Goal: Obtain resource: Obtain resource

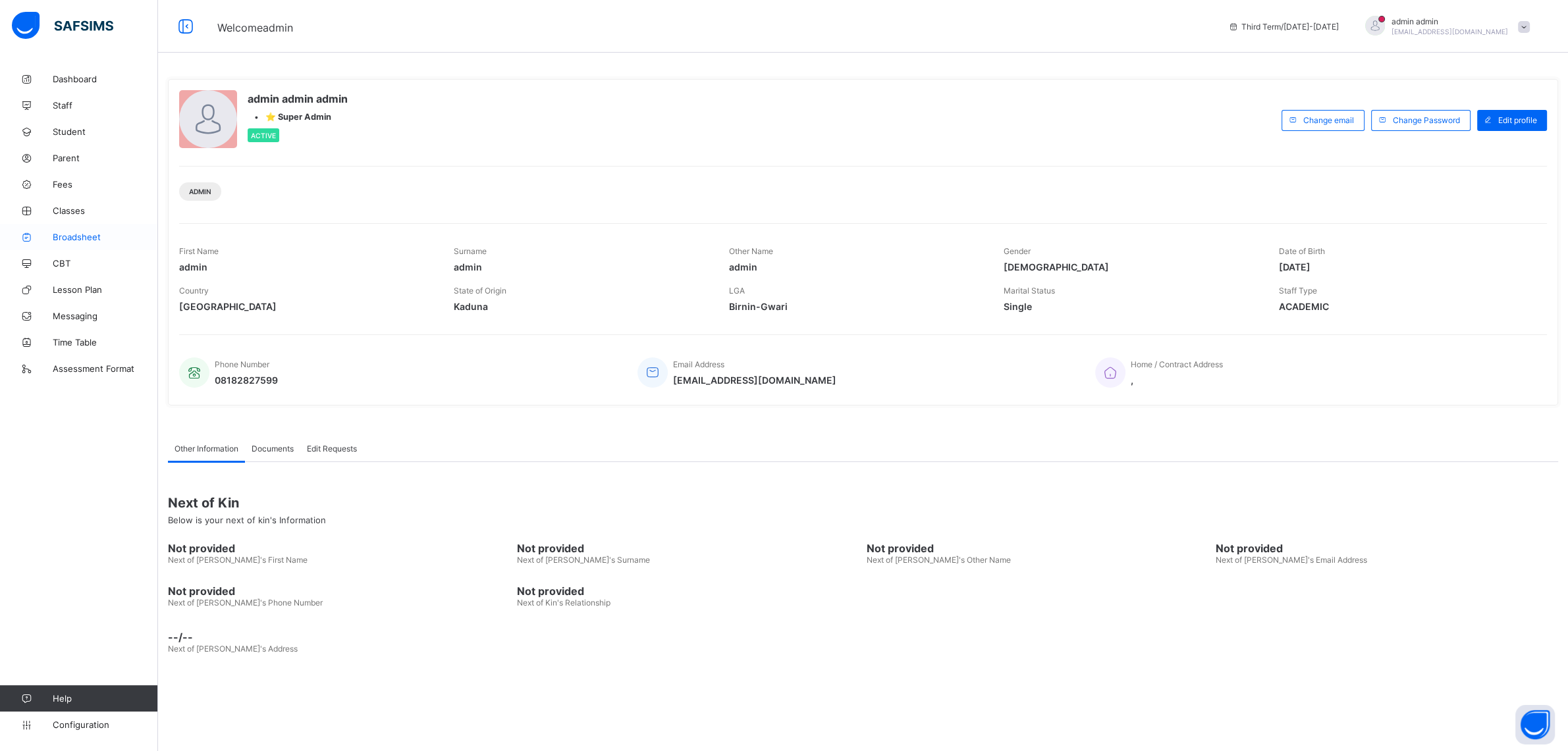
click at [78, 236] on span "Broadsheet" at bounding box center [105, 237] width 106 height 10
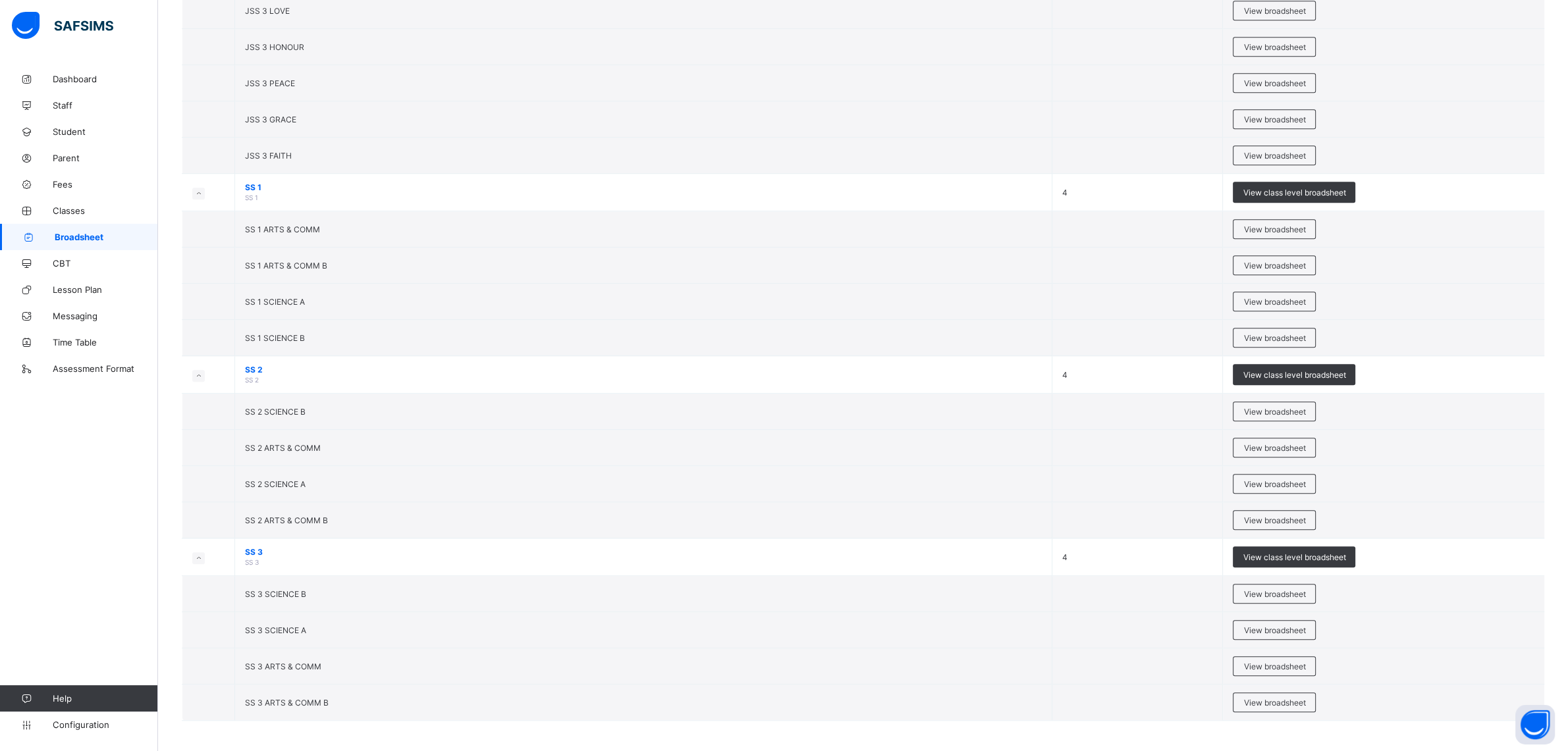
scroll to position [1635, 0]
click at [1255, 522] on div "View broadsheet" at bounding box center [1274, 518] width 83 height 20
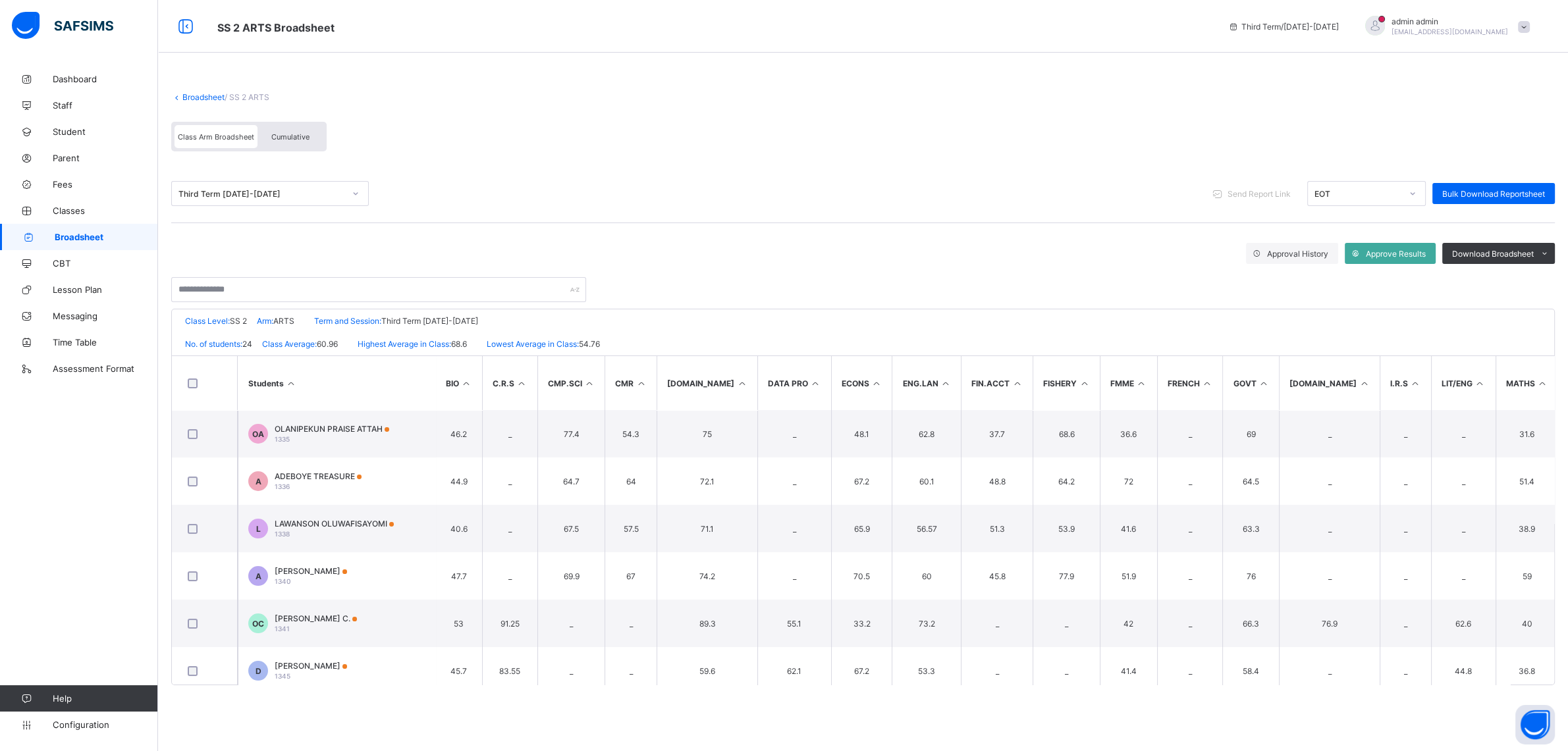
click at [292, 138] on span "Cumulative" at bounding box center [291, 137] width 39 height 9
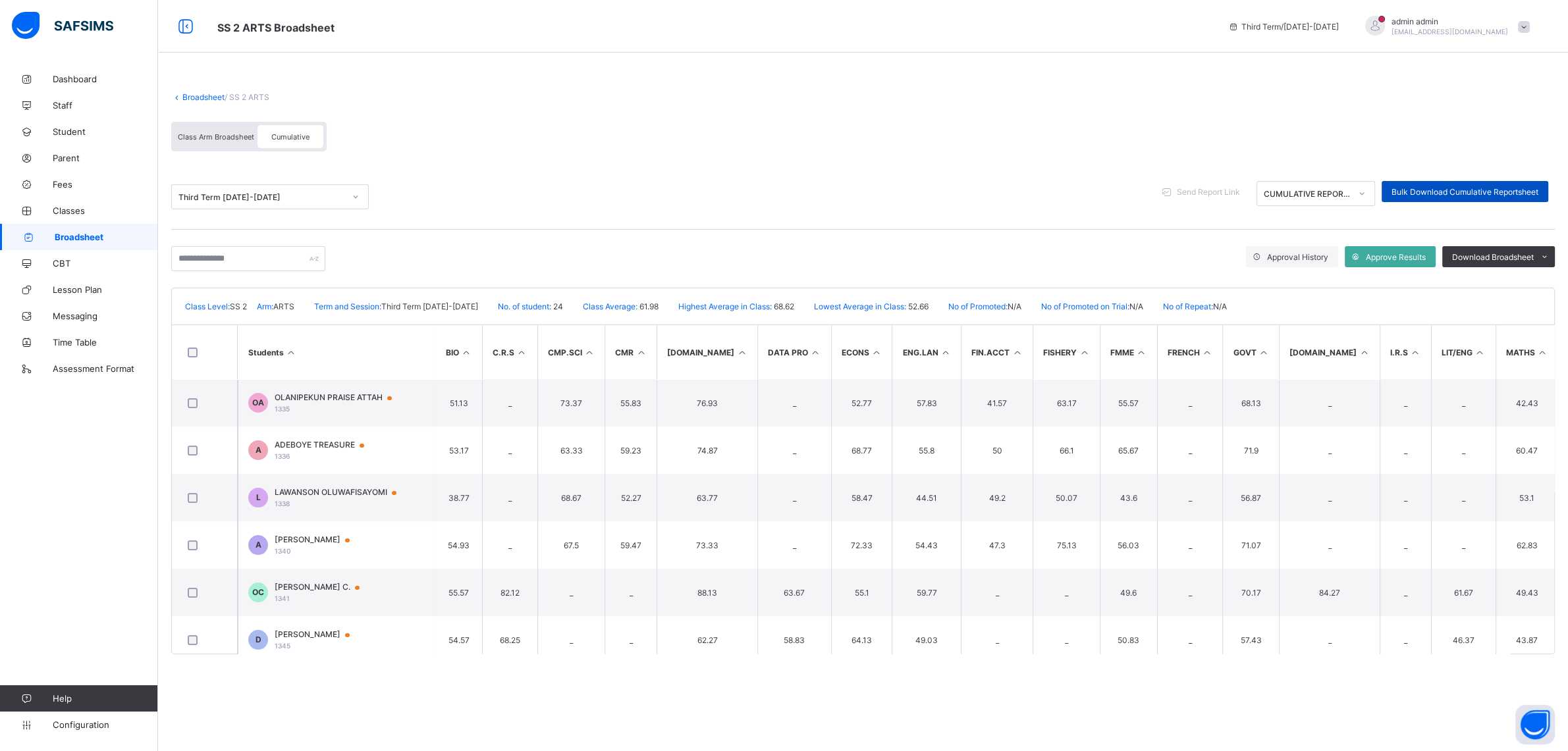
click at [1414, 190] on span "Bulk Download Cumulative Reportsheet" at bounding box center [1465, 192] width 147 height 10
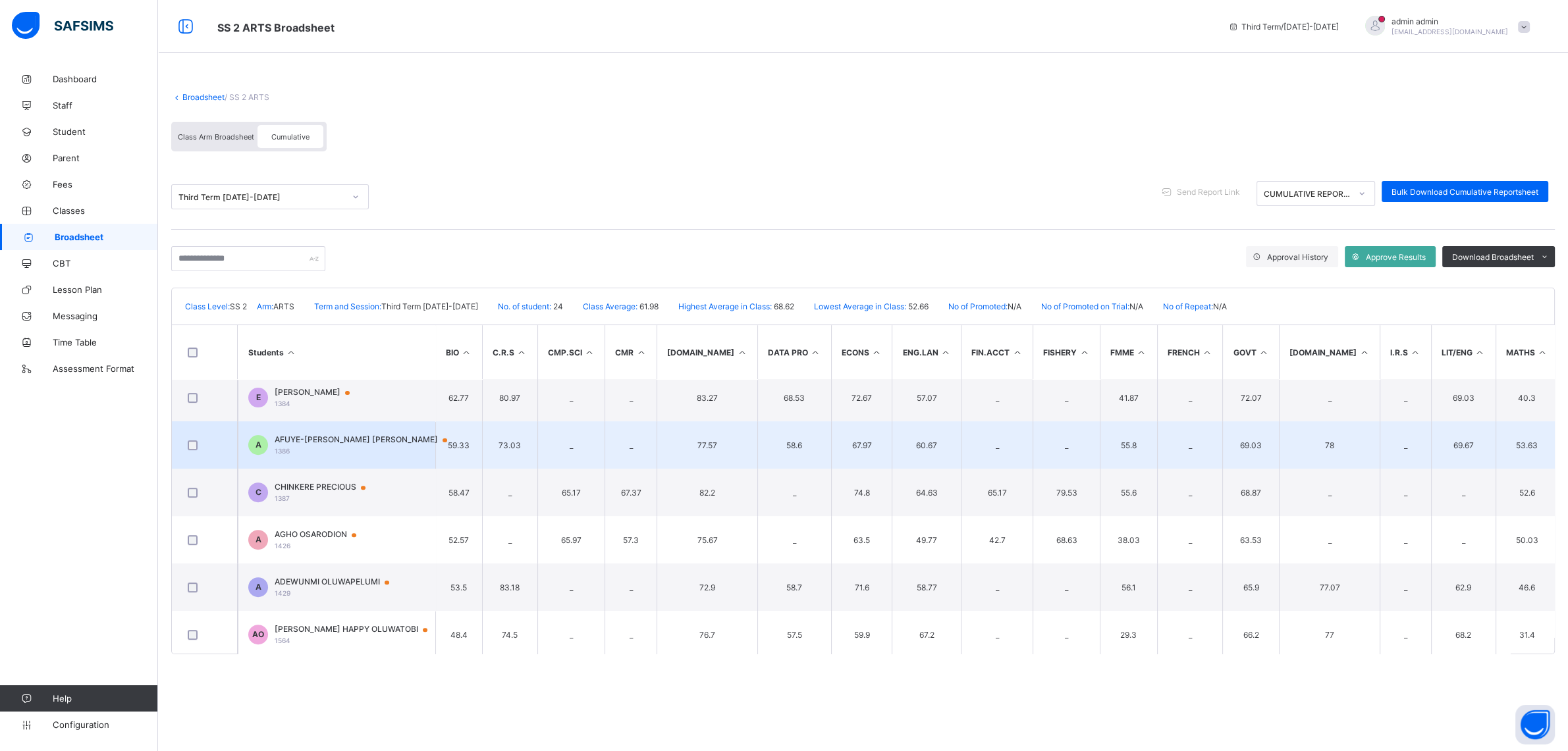
scroll to position [863, 0]
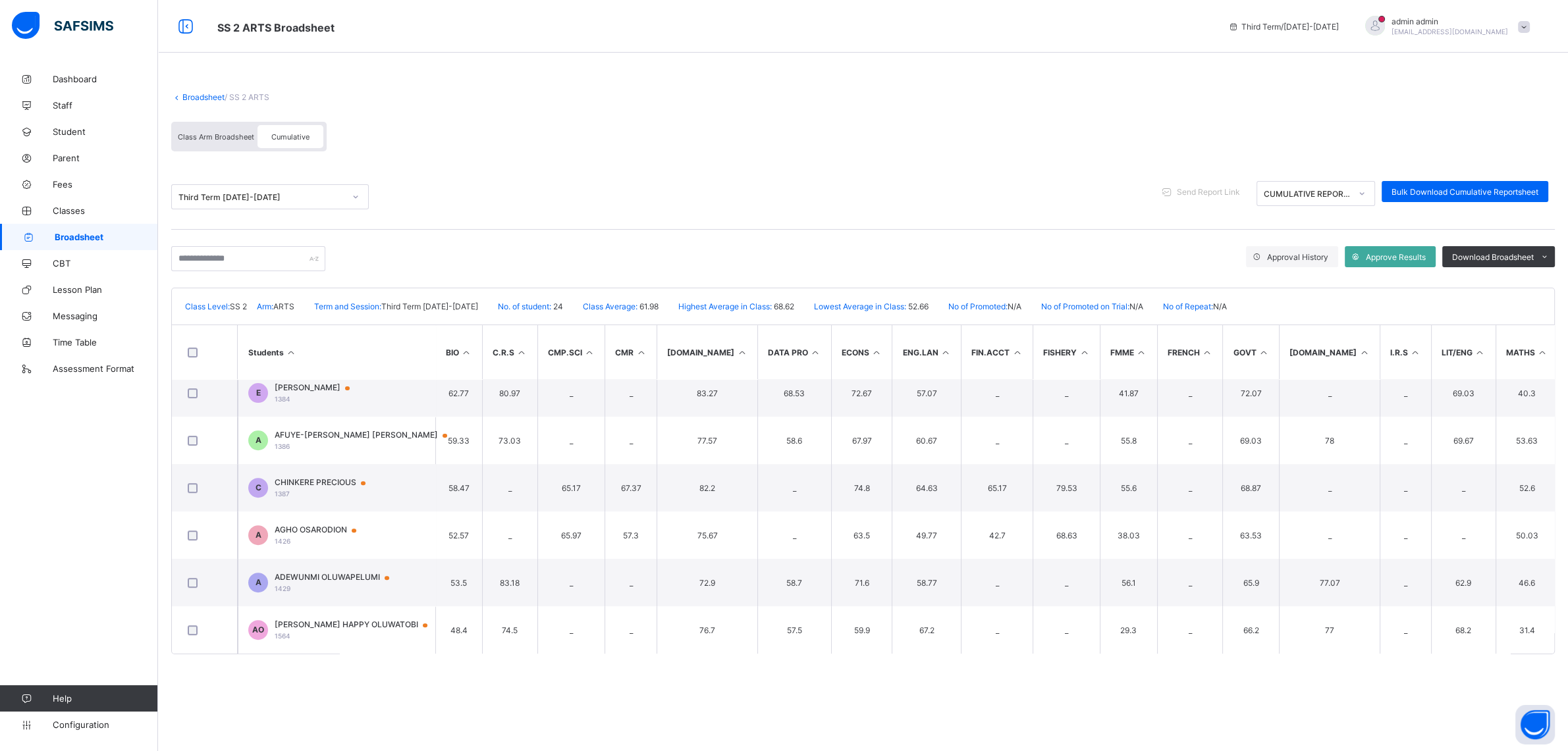
click at [196, 98] on link "Broadsheet" at bounding box center [204, 97] width 42 height 10
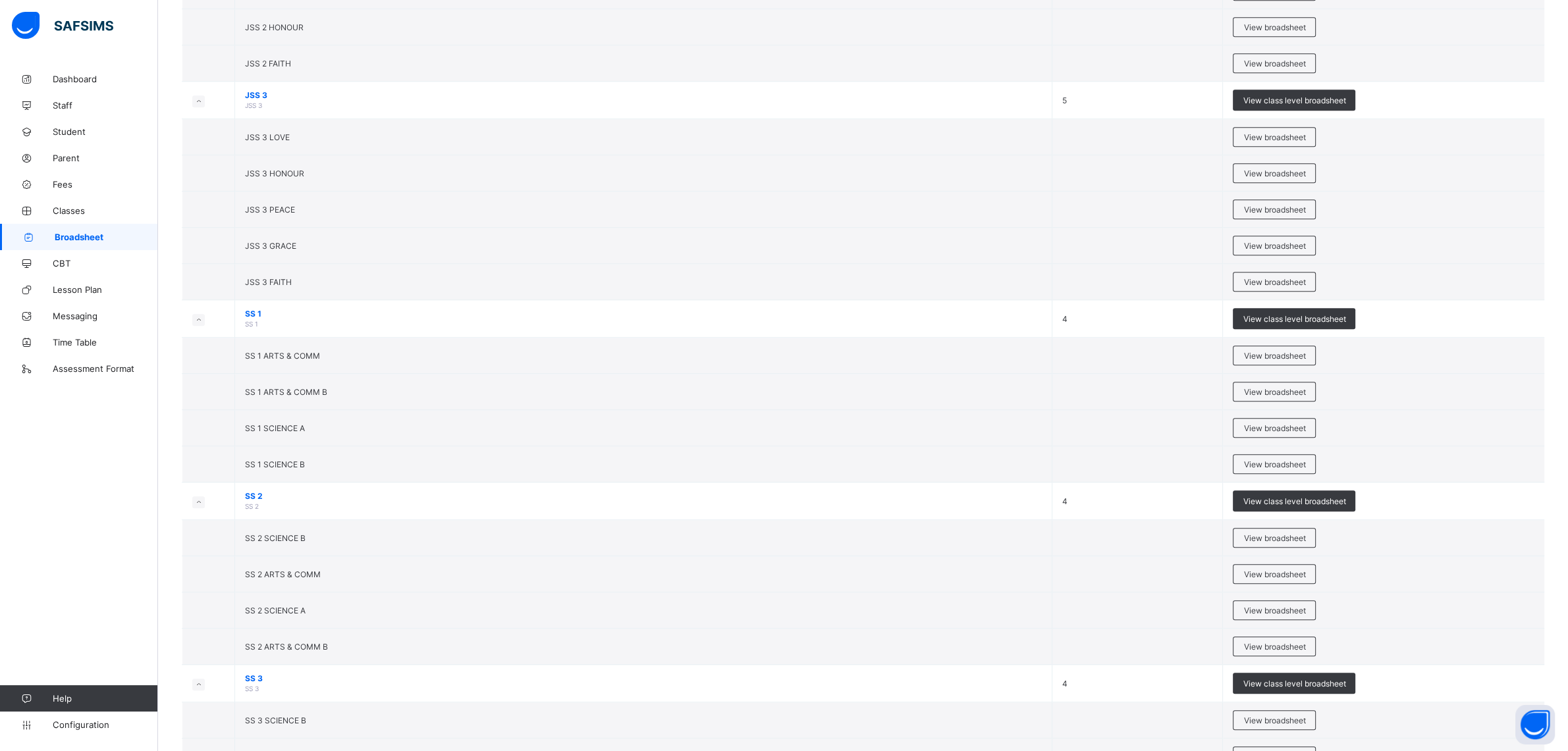
scroll to position [1635, 0]
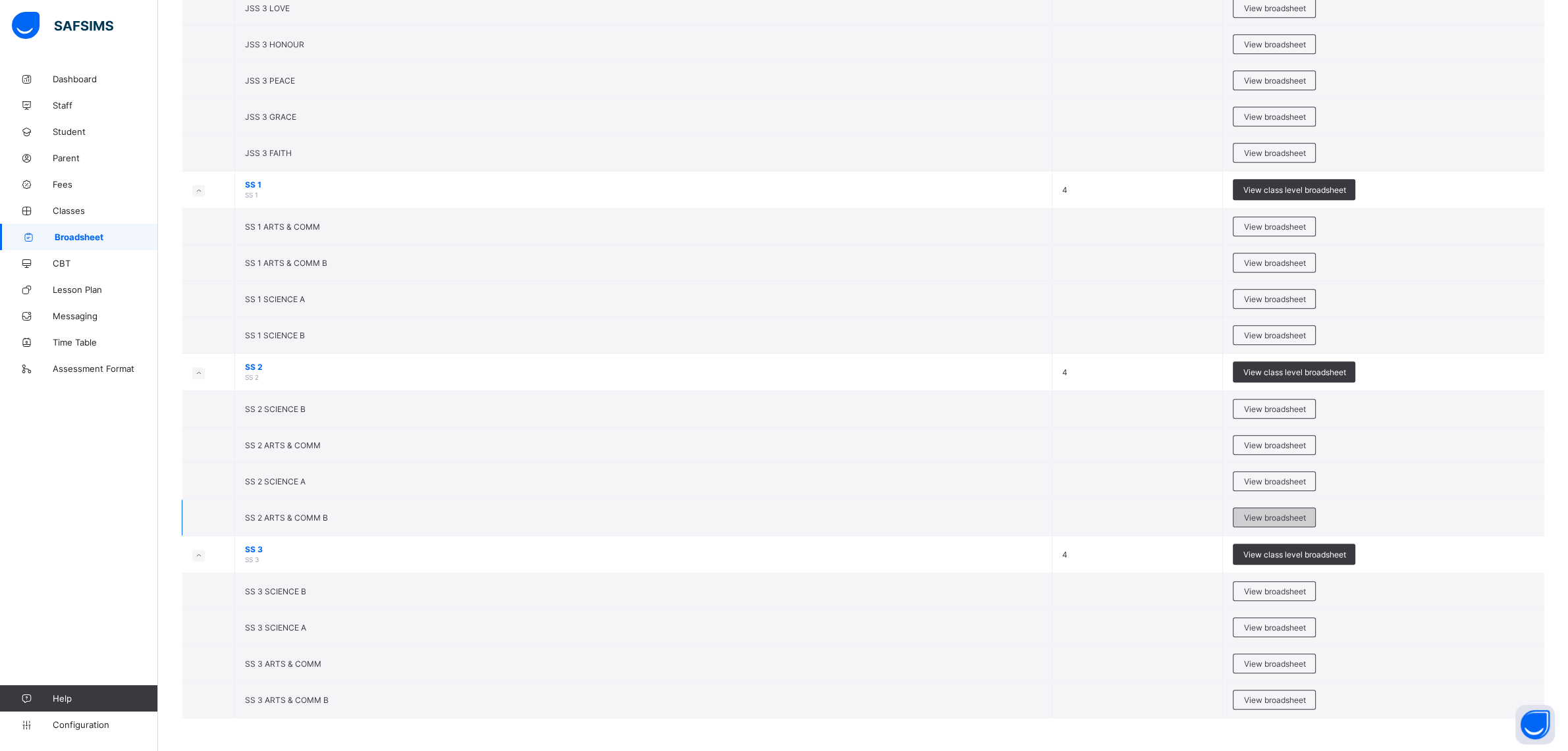
click at [1262, 513] on span "View broadsheet" at bounding box center [1273, 517] width 61 height 10
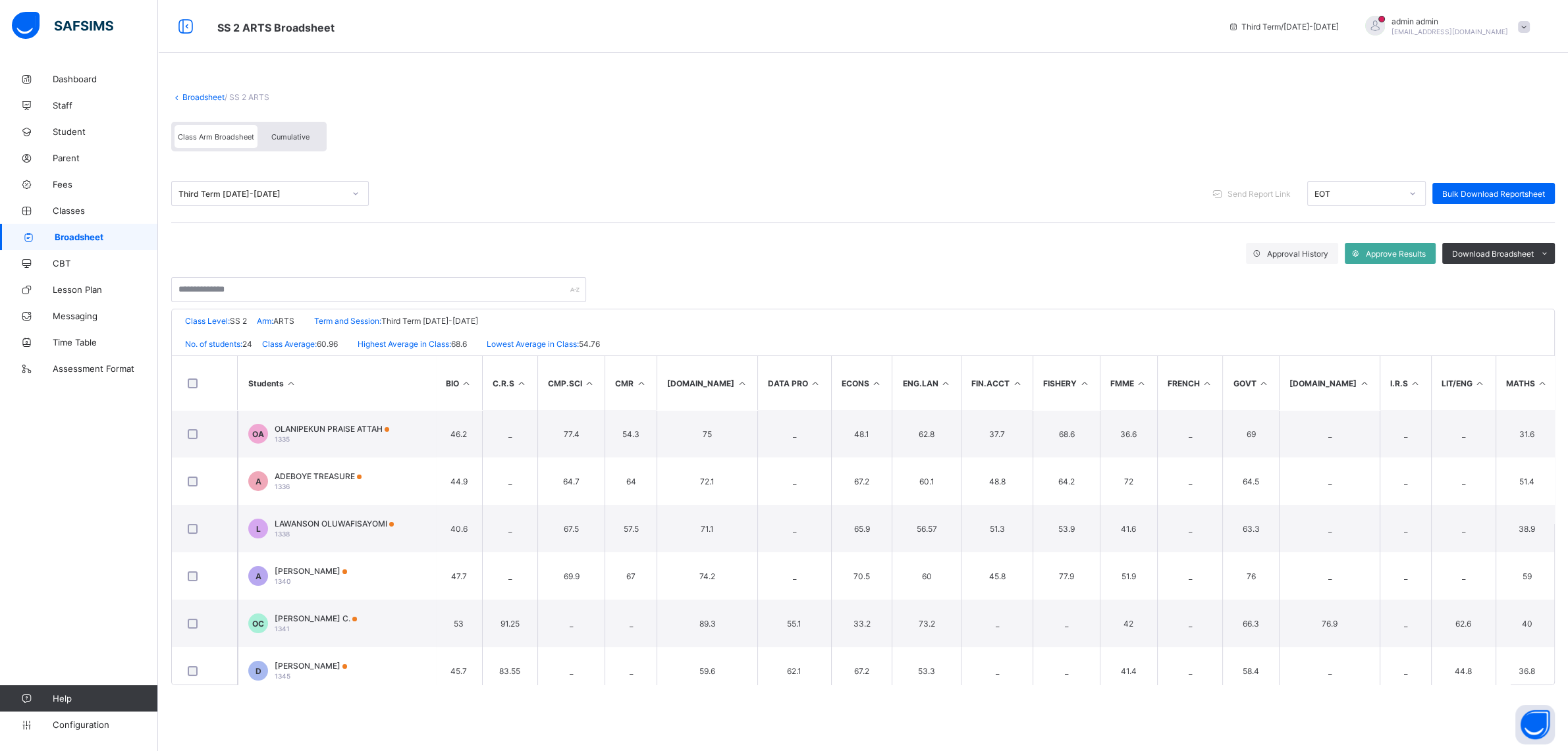
click at [293, 138] on span "Cumulative" at bounding box center [291, 137] width 39 height 9
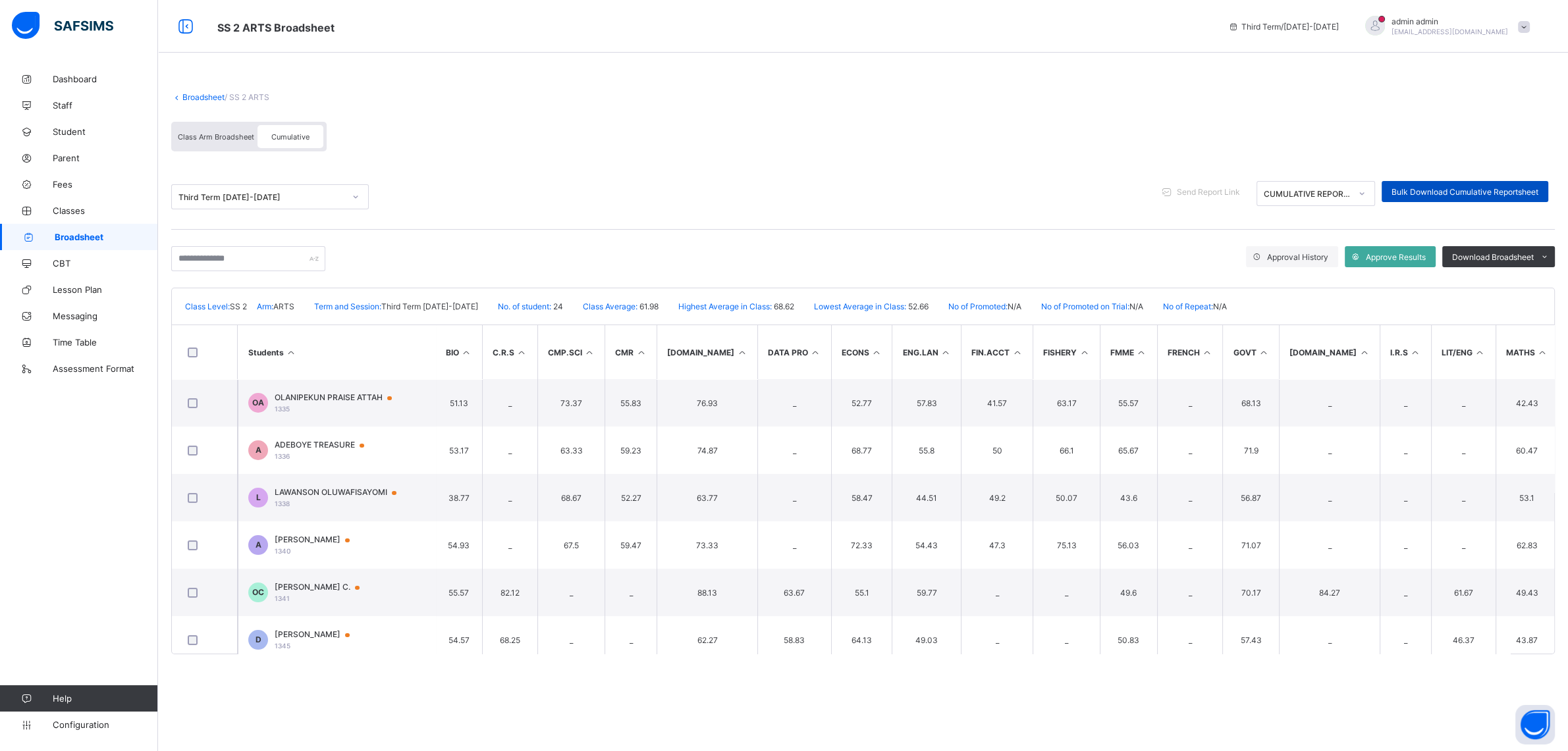
click at [1400, 197] on div "Bulk Download Cumulative Reportsheet" at bounding box center [1465, 191] width 167 height 21
click at [1465, 23] on span "admin admin" at bounding box center [1450, 21] width 117 height 10
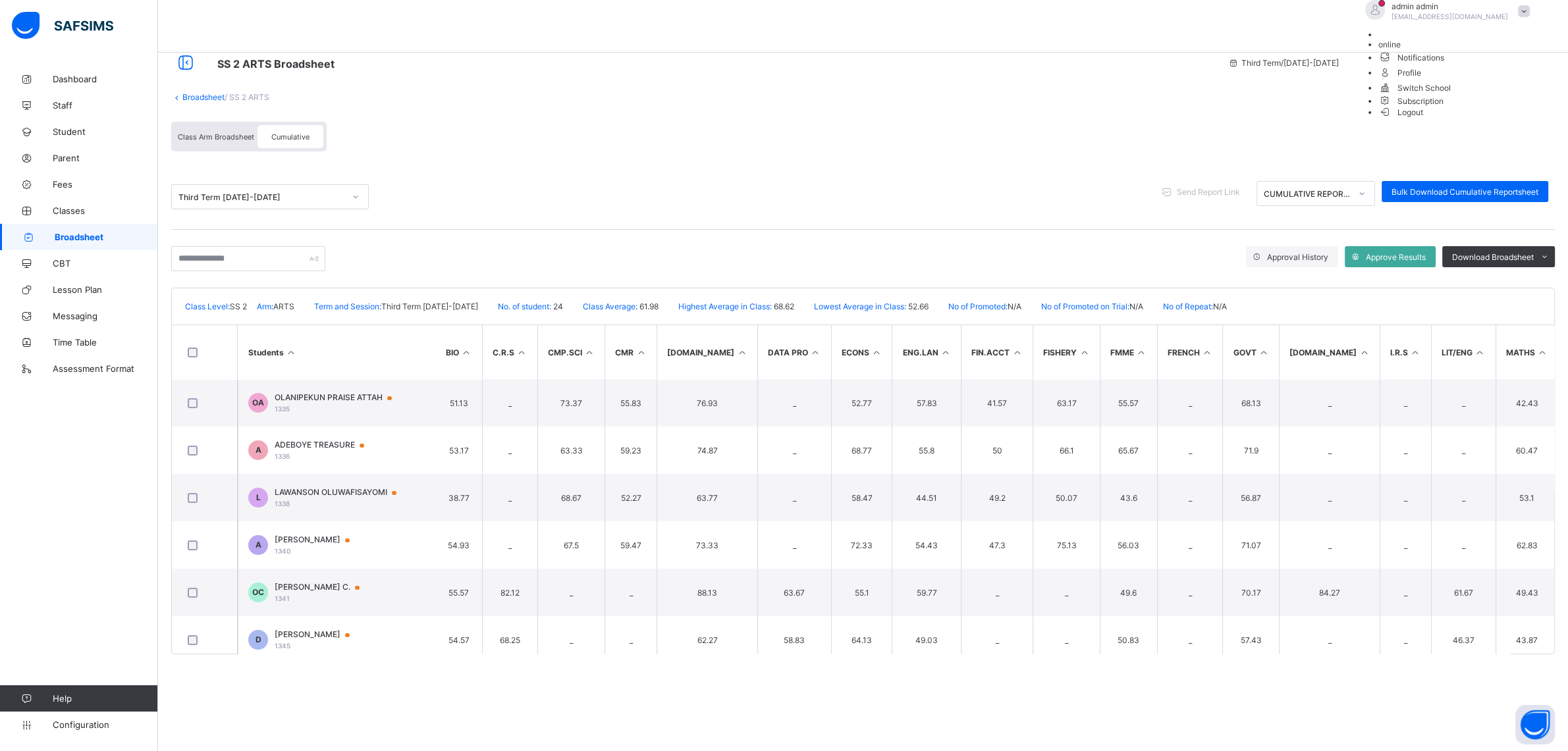
click at [1424, 119] on span "Logout" at bounding box center [1402, 112] width 46 height 14
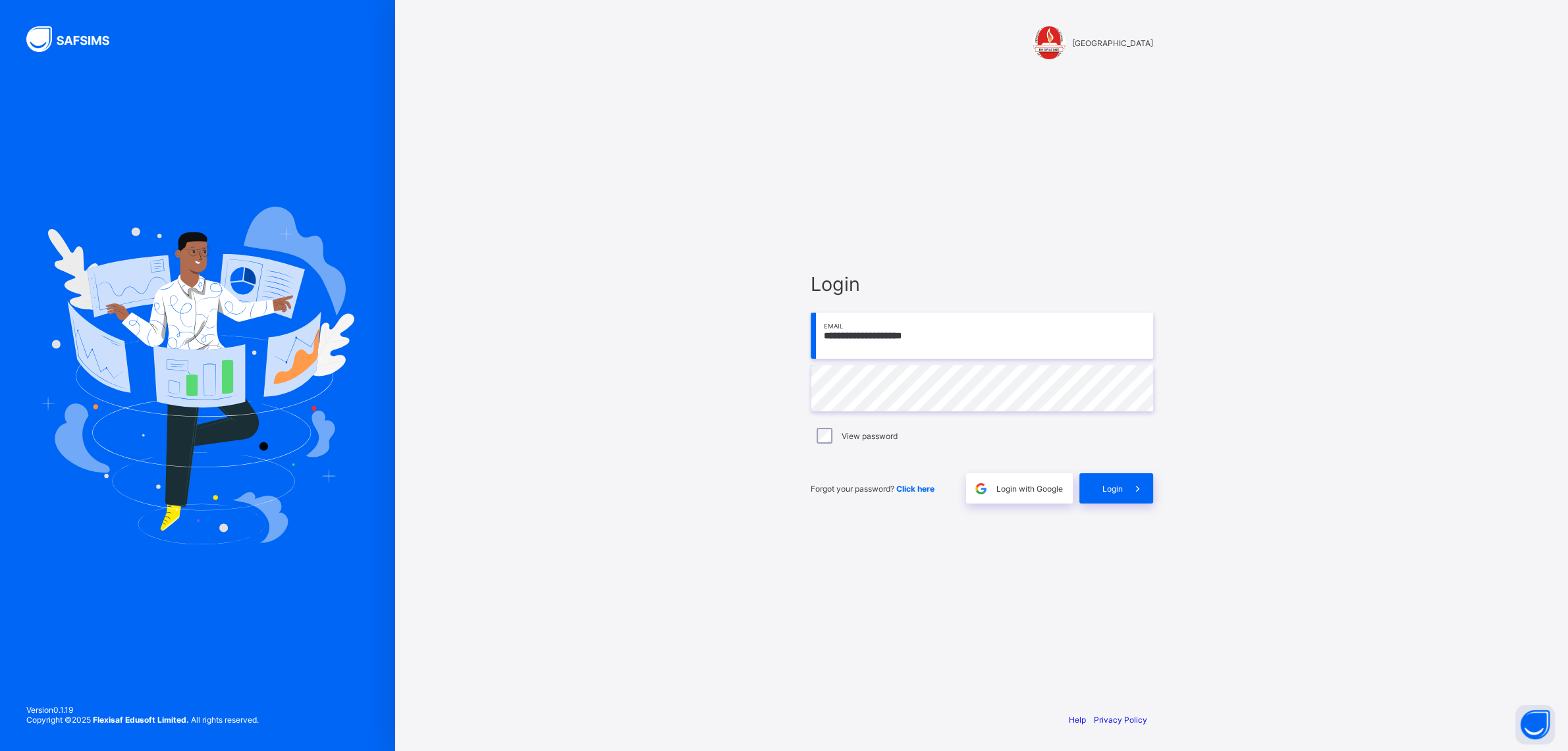
drag, startPoint x: 968, startPoint y: 336, endPoint x: 730, endPoint y: 288, distance: 242.8
click at [811, 313] on input "**********" at bounding box center [982, 336] width 342 height 46
type input "**********"
click at [1102, 493] on div "Login" at bounding box center [1117, 488] width 73 height 30
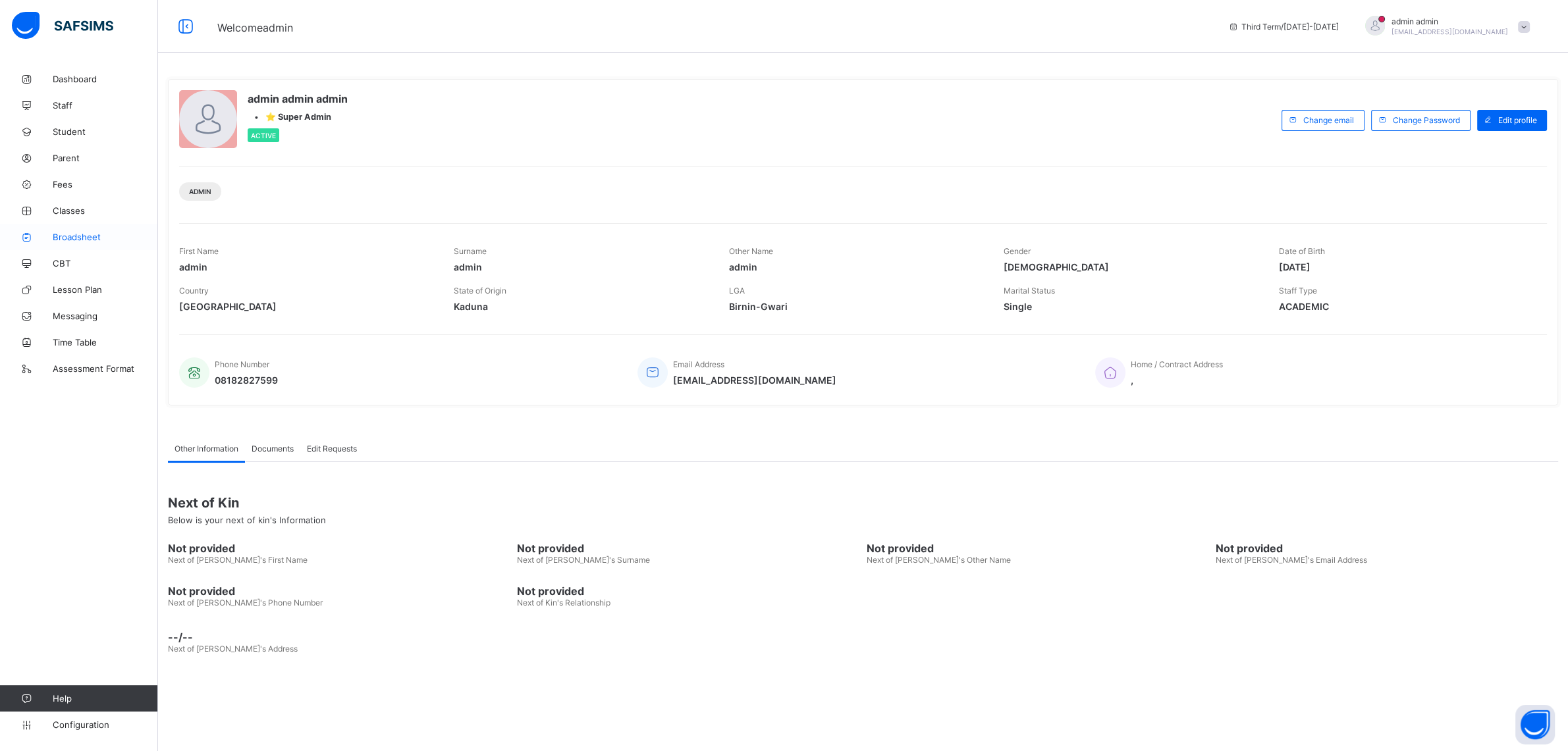
click at [70, 235] on span "Broadsheet" at bounding box center [105, 237] width 106 height 10
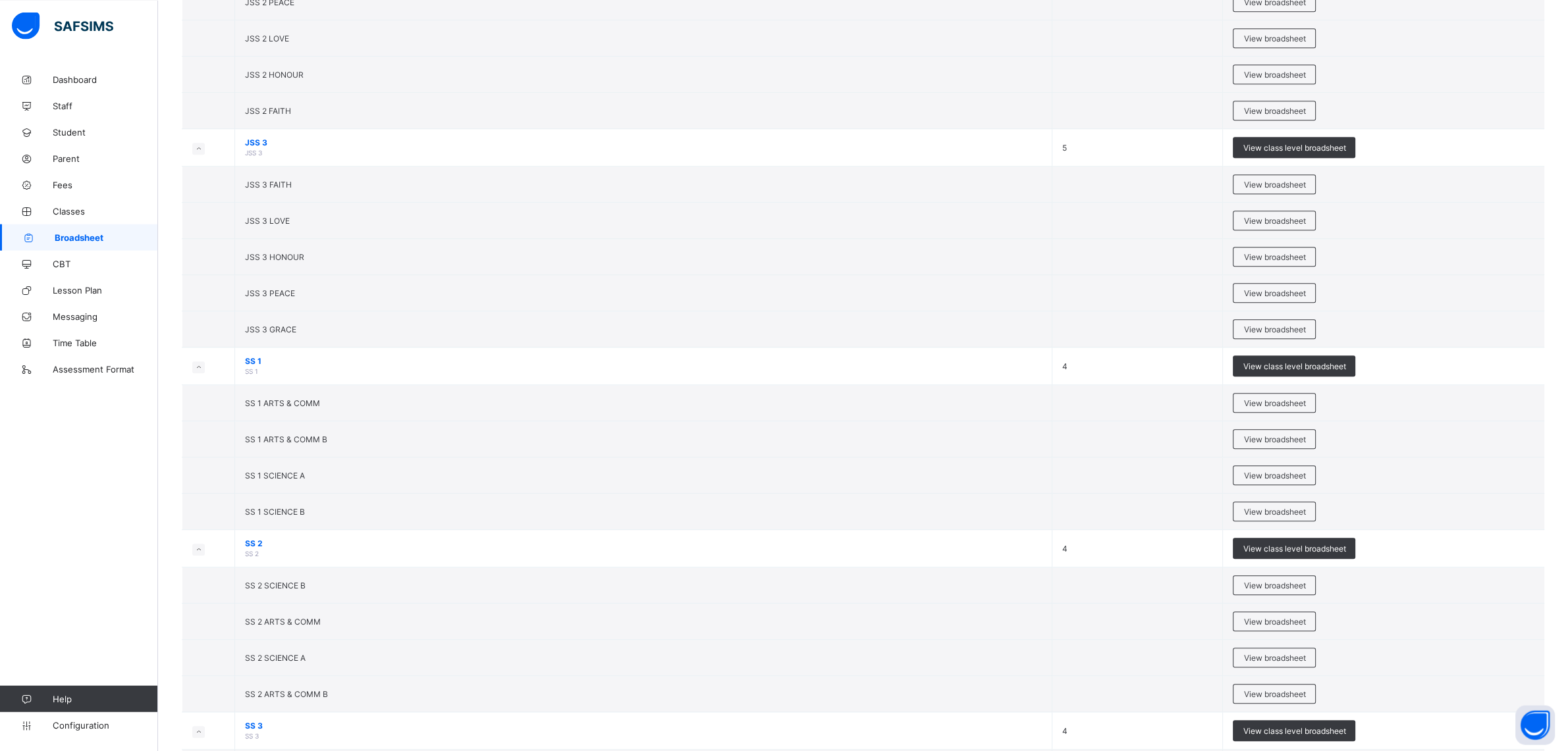
scroll to position [1635, 0]
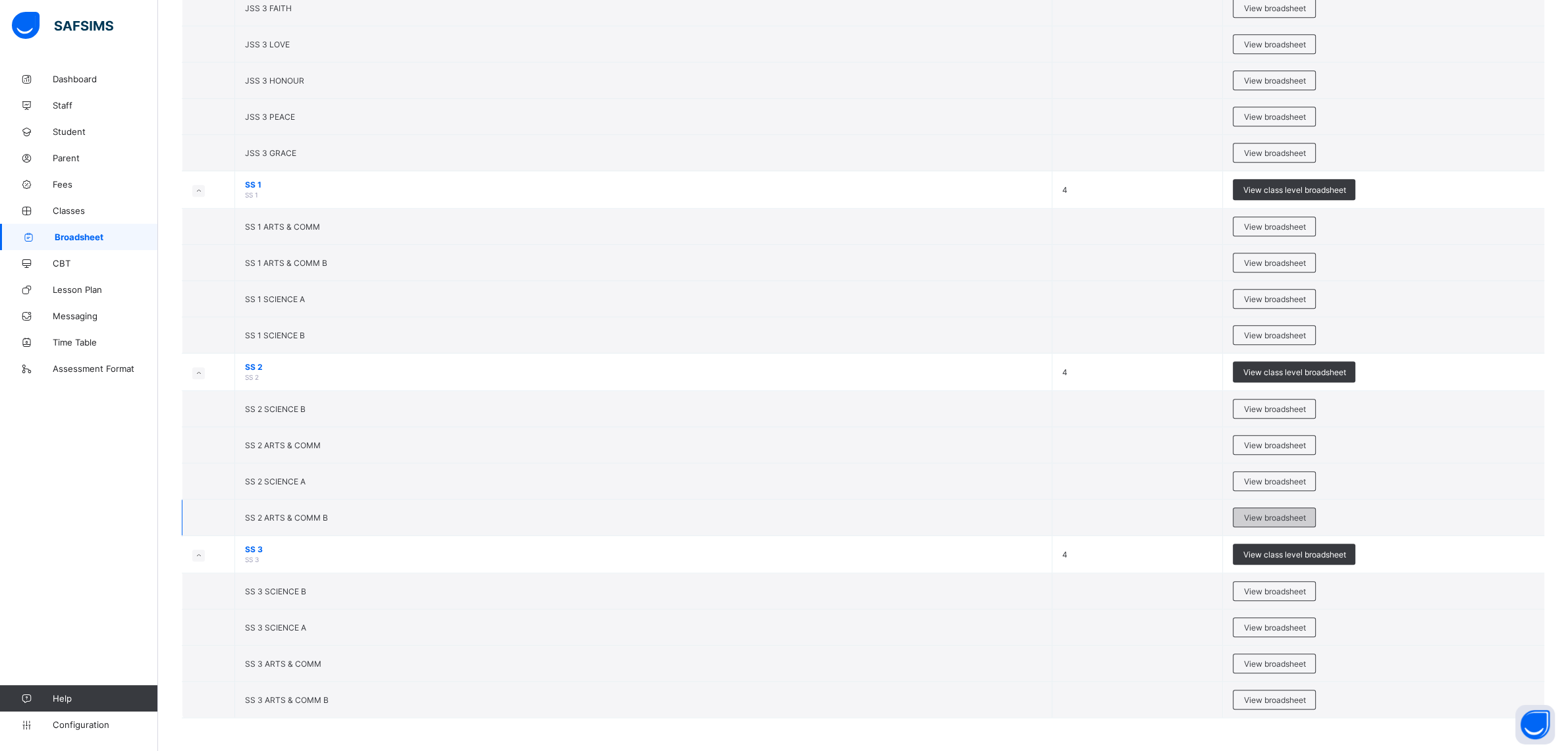
click at [1273, 514] on span "View broadsheet" at bounding box center [1273, 517] width 61 height 10
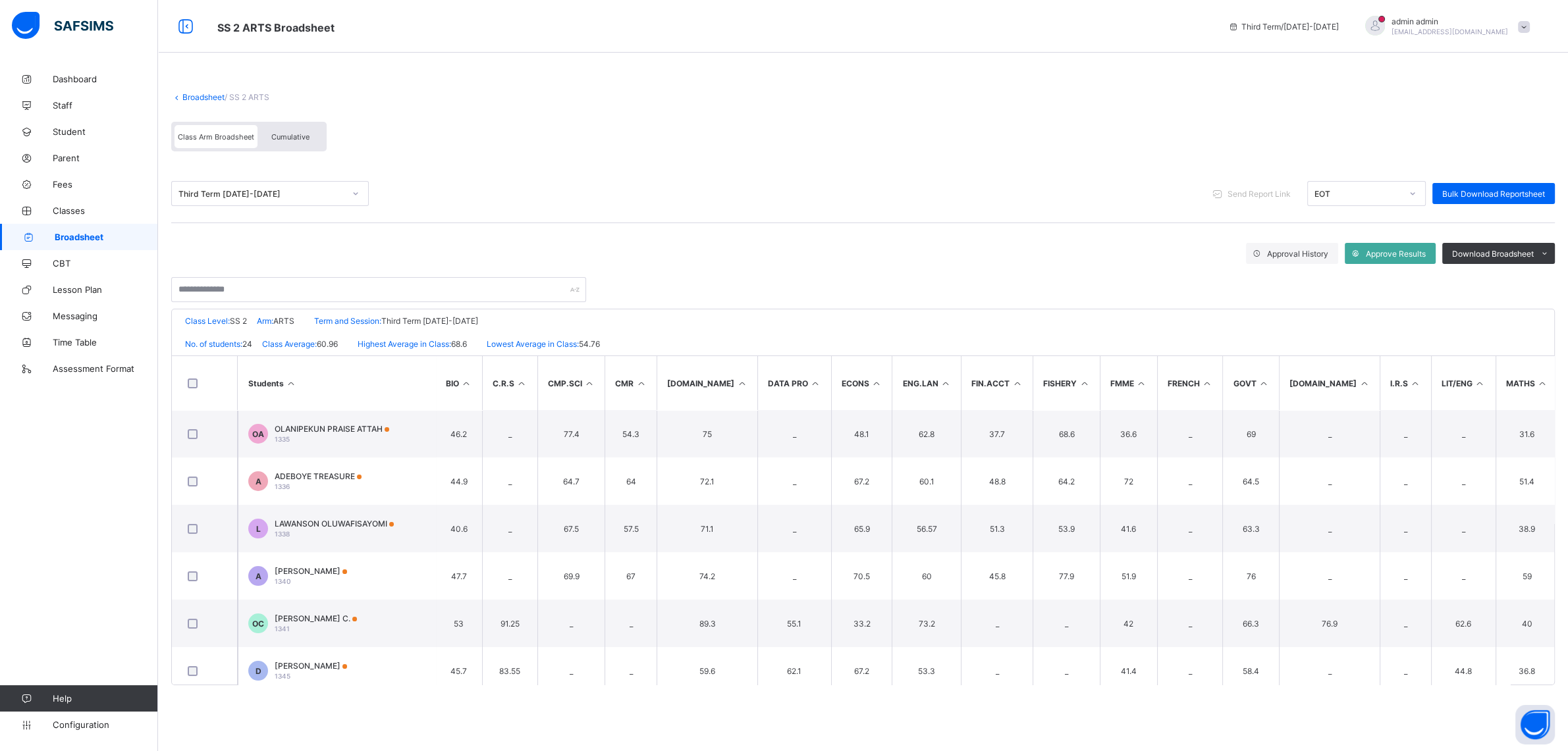
click at [304, 134] on span "Cumulative" at bounding box center [291, 137] width 39 height 9
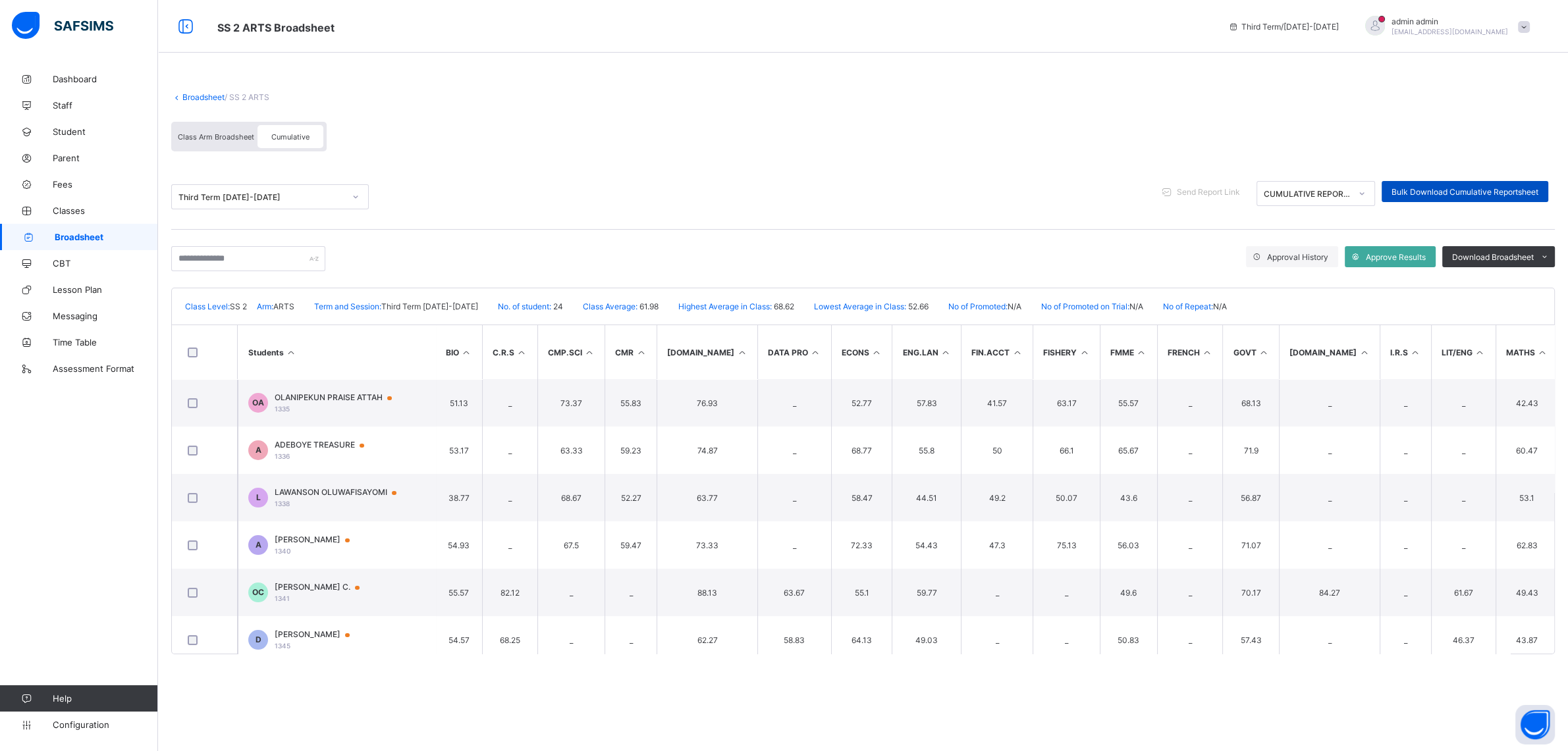
click at [1416, 190] on span "Bulk Download Cumulative Reportsheet" at bounding box center [1465, 192] width 147 height 10
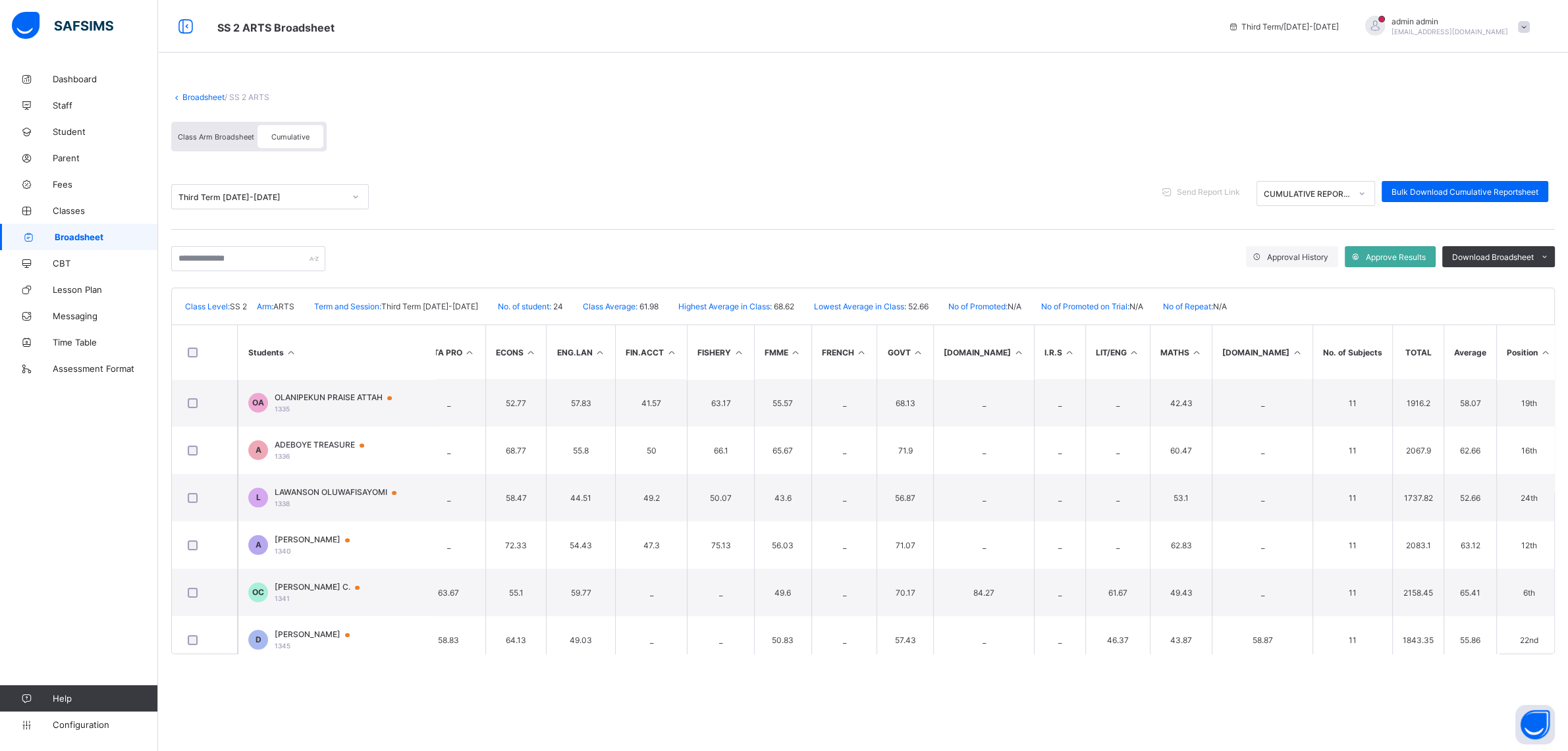
click at [1540, 353] on icon at bounding box center [1545, 352] width 11 height 10
click at [1395, 188] on span "Bulk Download Cumulative Reportsheet" at bounding box center [1465, 192] width 147 height 10
click at [78, 729] on span "Configuration" at bounding box center [105, 724] width 105 height 10
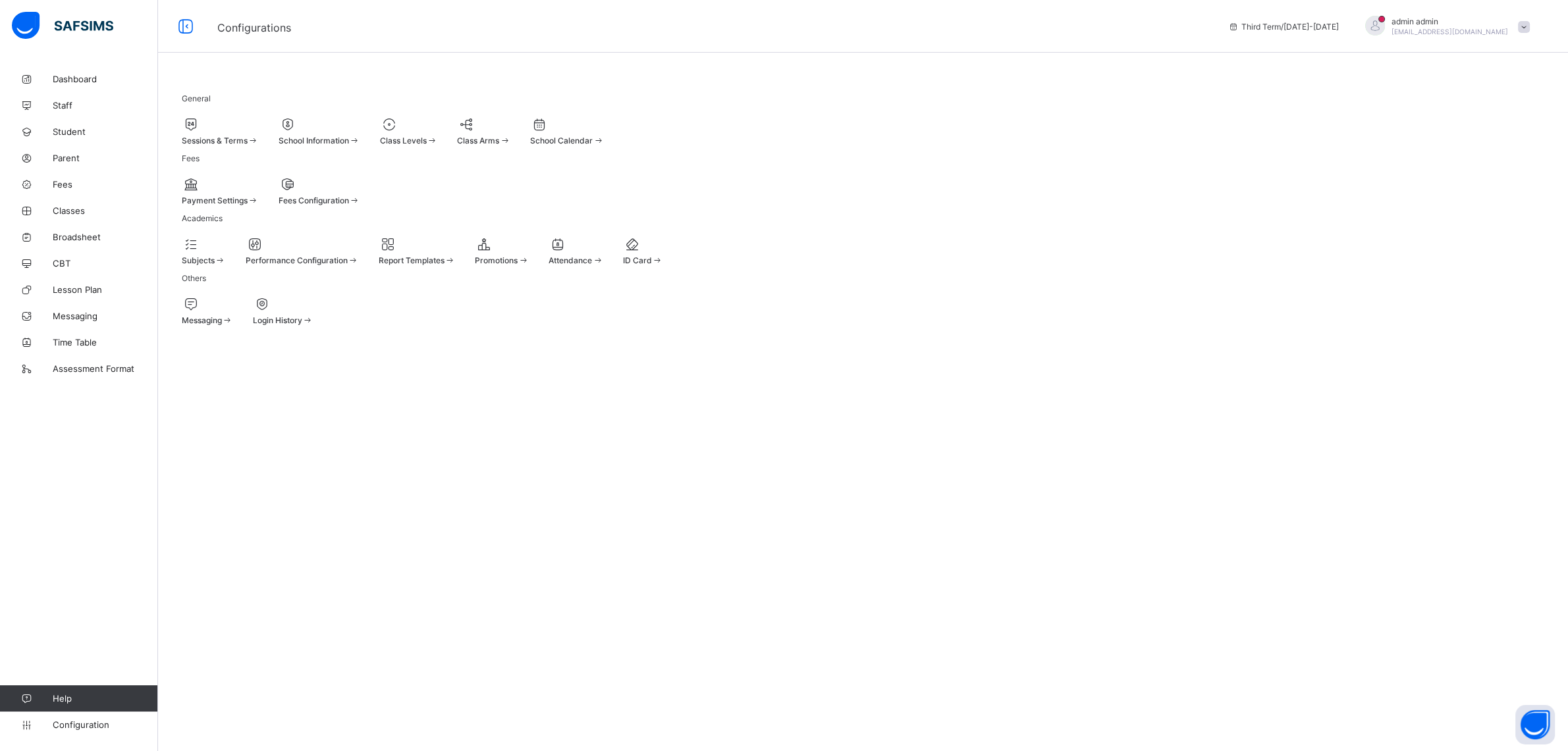
click at [438, 129] on div at bounding box center [408, 124] width 58 height 16
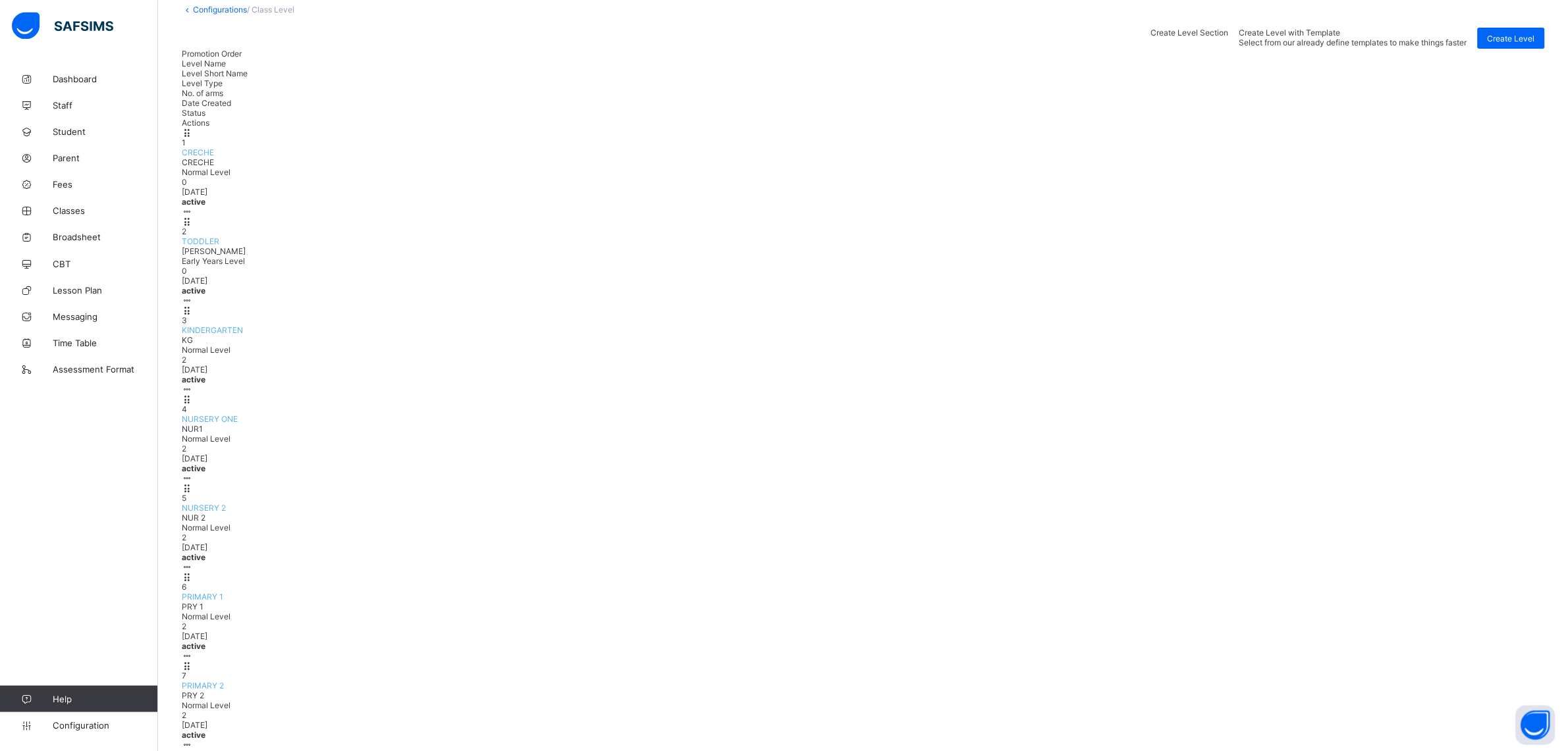
scroll to position [101, 0]
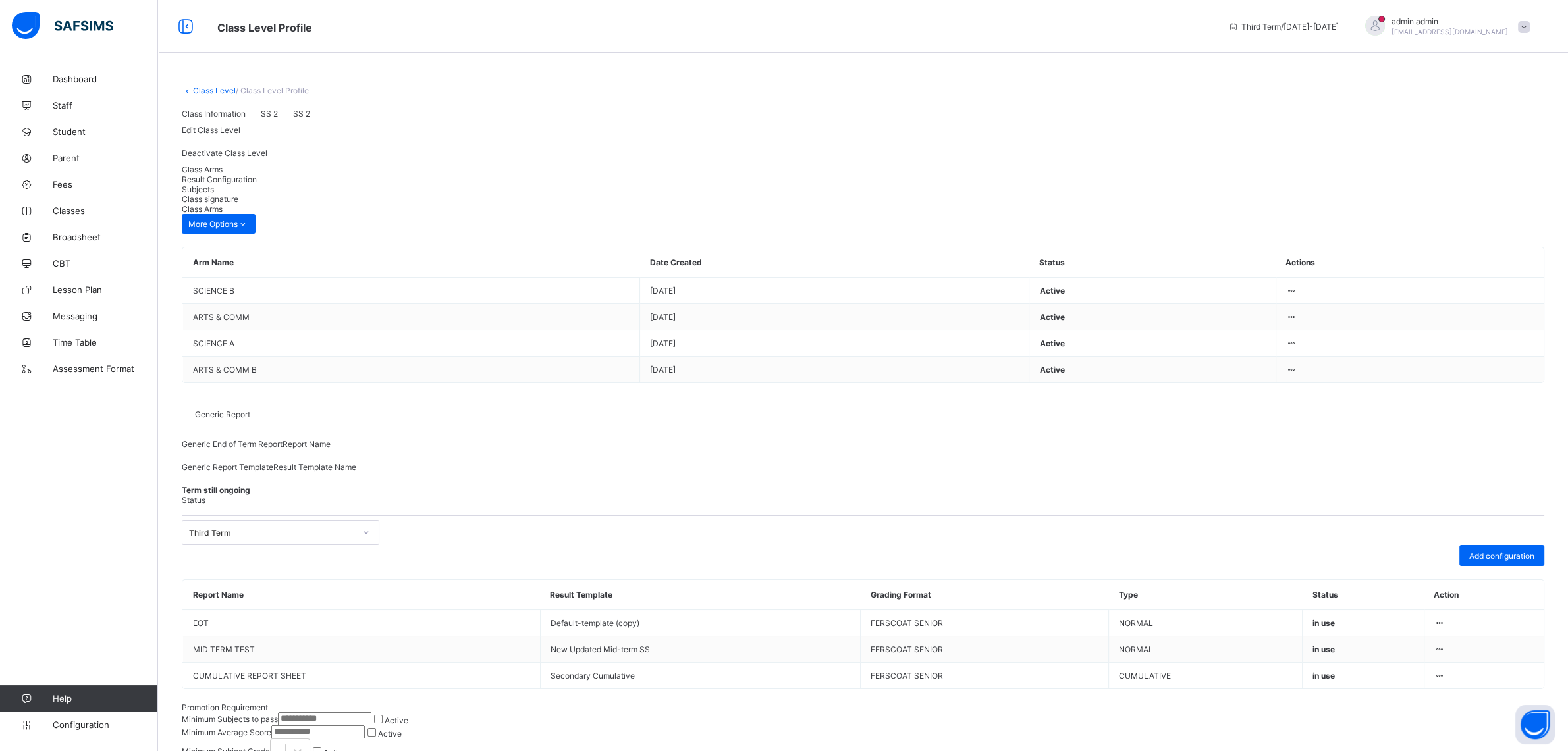
click at [257, 184] on span "Result Configuration" at bounding box center [219, 179] width 75 height 10
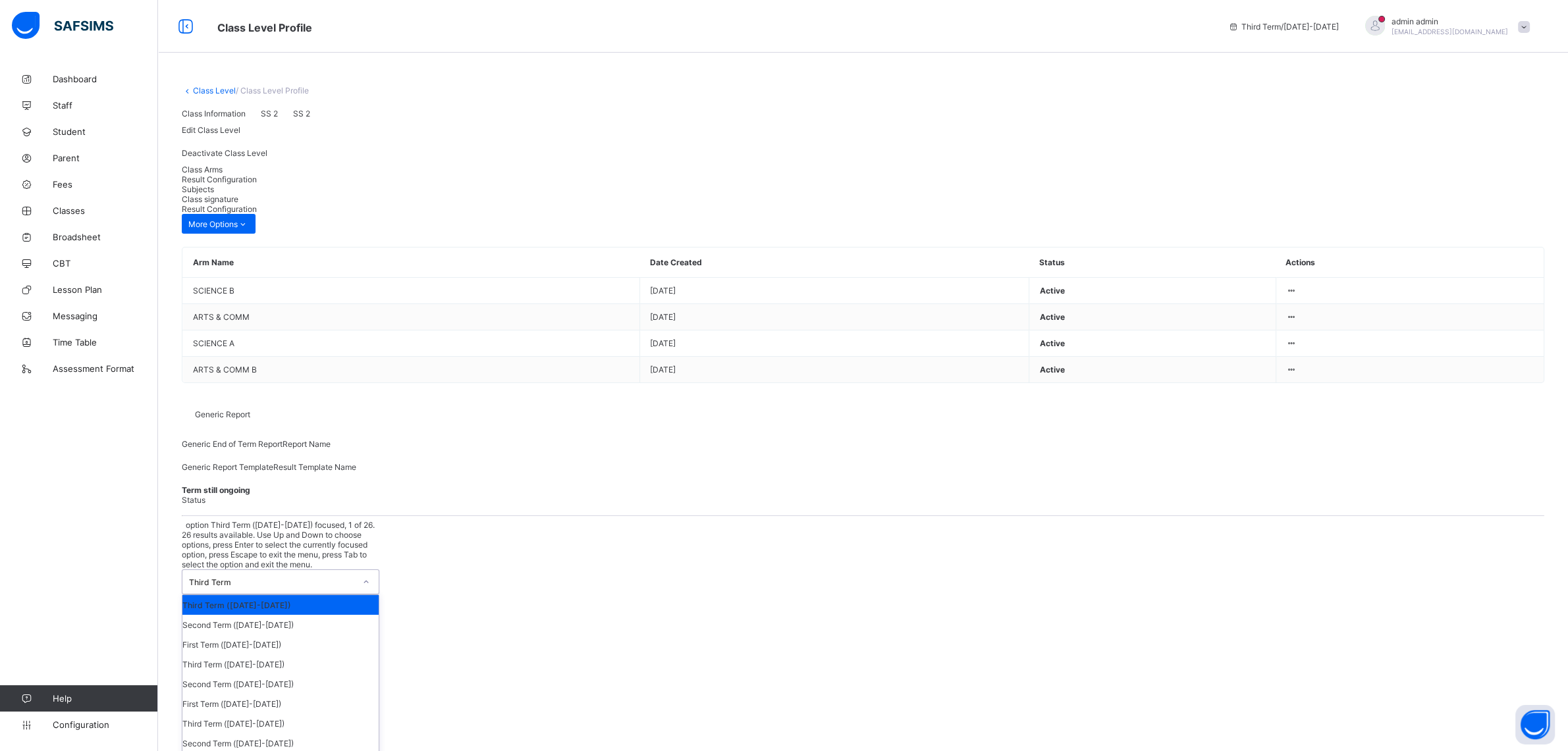
click at [331, 578] on div "Third Term" at bounding box center [272, 582] width 166 height 10
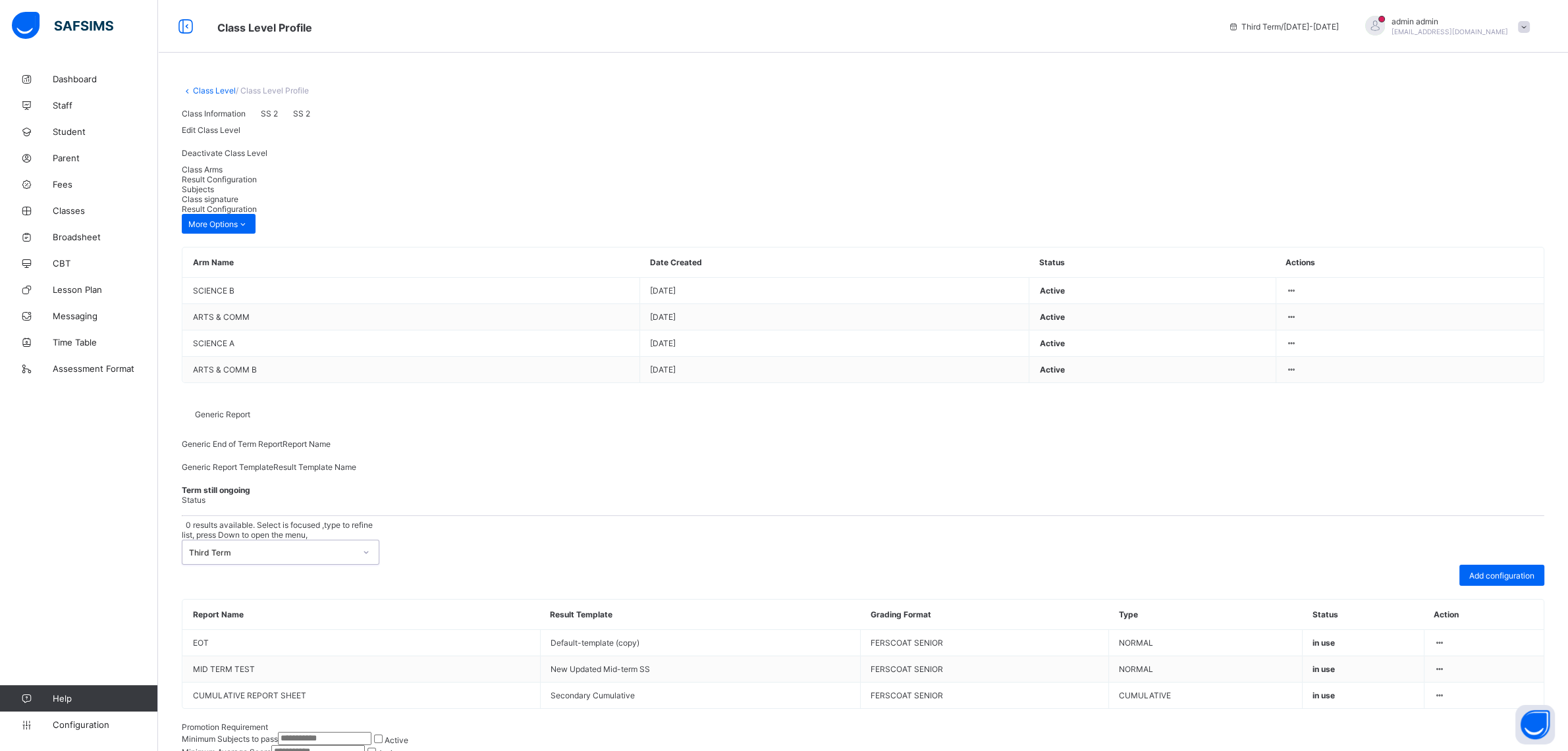
click at [331, 547] on div "Third Term" at bounding box center [272, 552] width 166 height 10
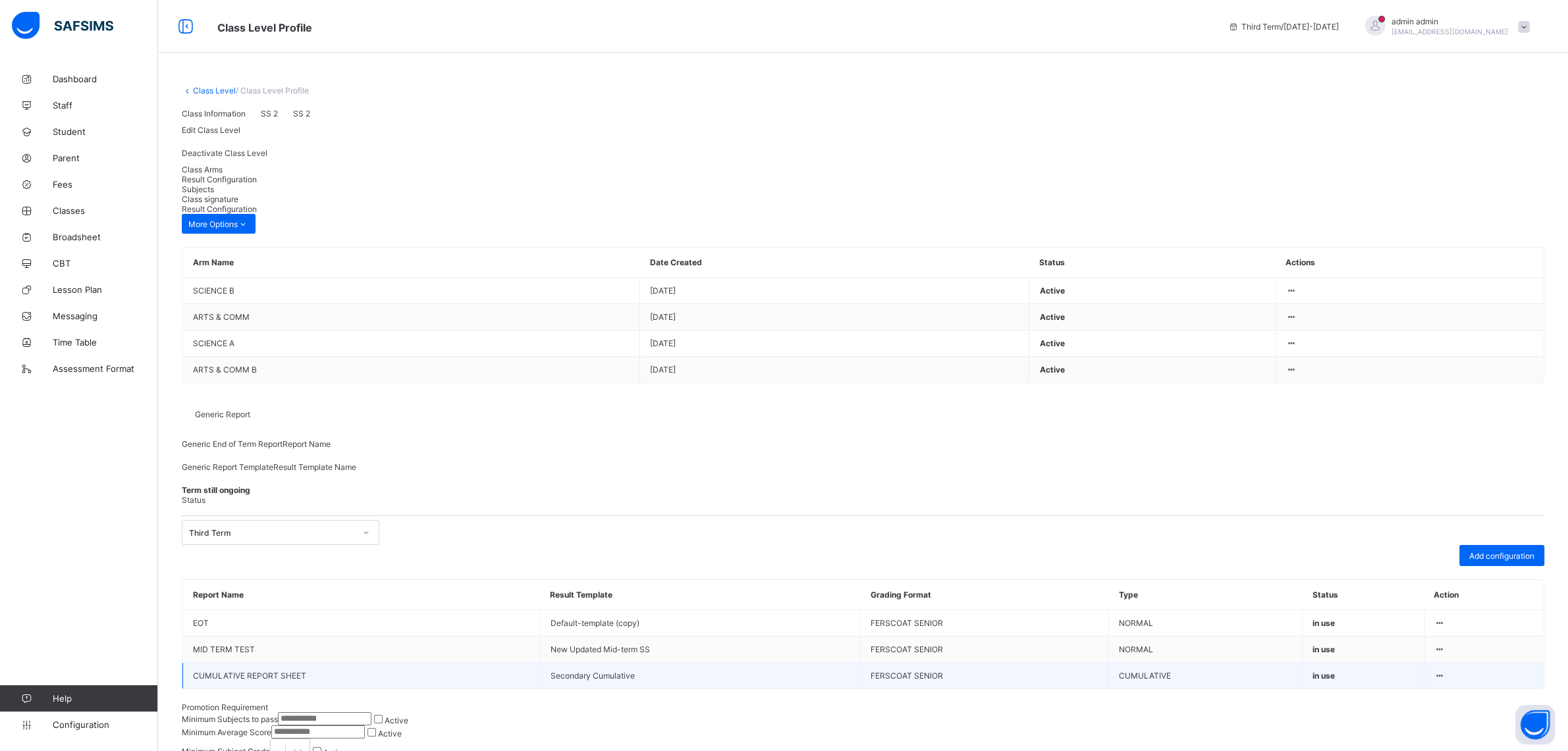
click at [1446, 671] on icon at bounding box center [1440, 676] width 11 height 10
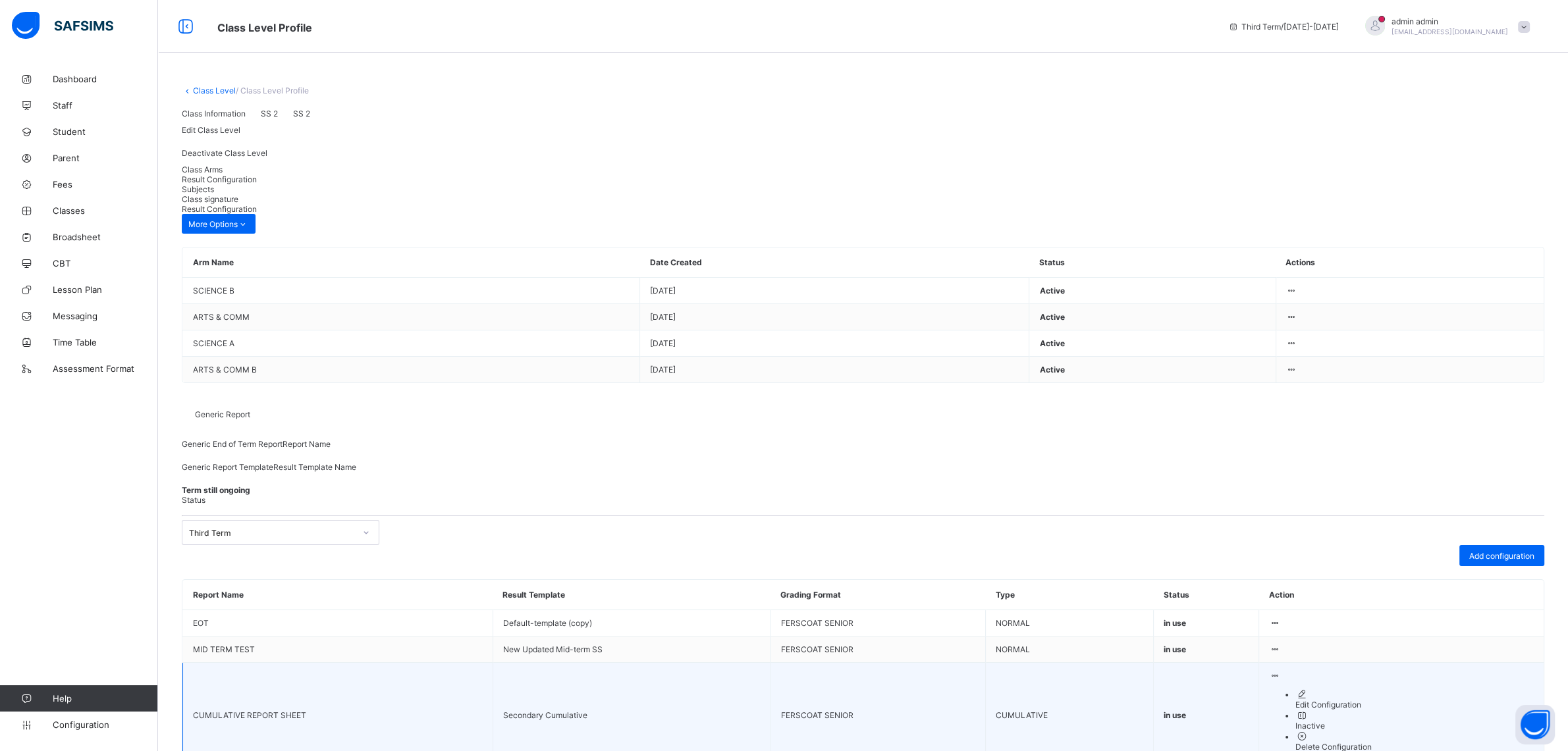
click at [1402, 700] on div "Edit Configuration" at bounding box center [1415, 704] width 239 height 10
type input "**********"
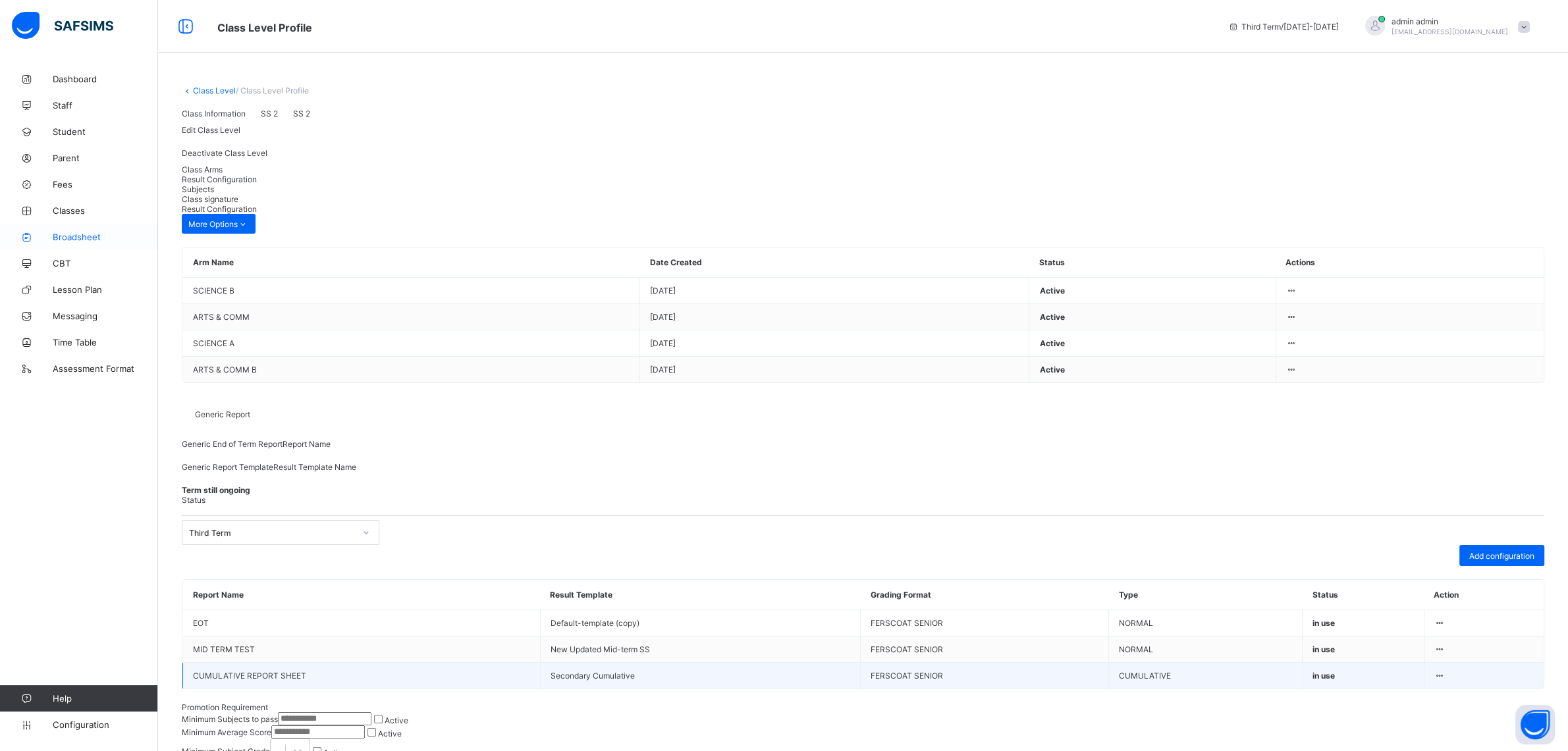
click at [76, 237] on span "Broadsheet" at bounding box center [105, 237] width 106 height 10
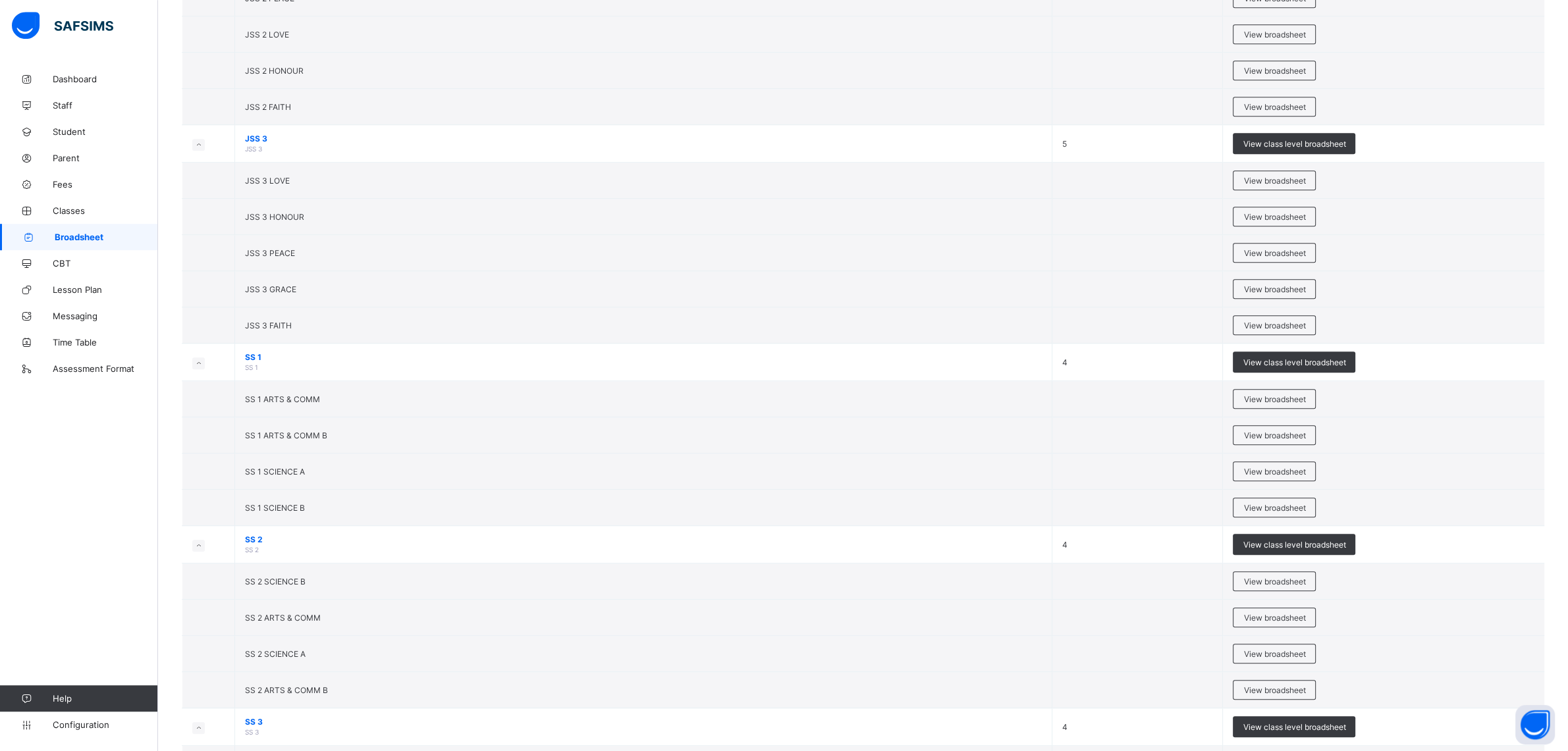
scroll to position [1635, 0]
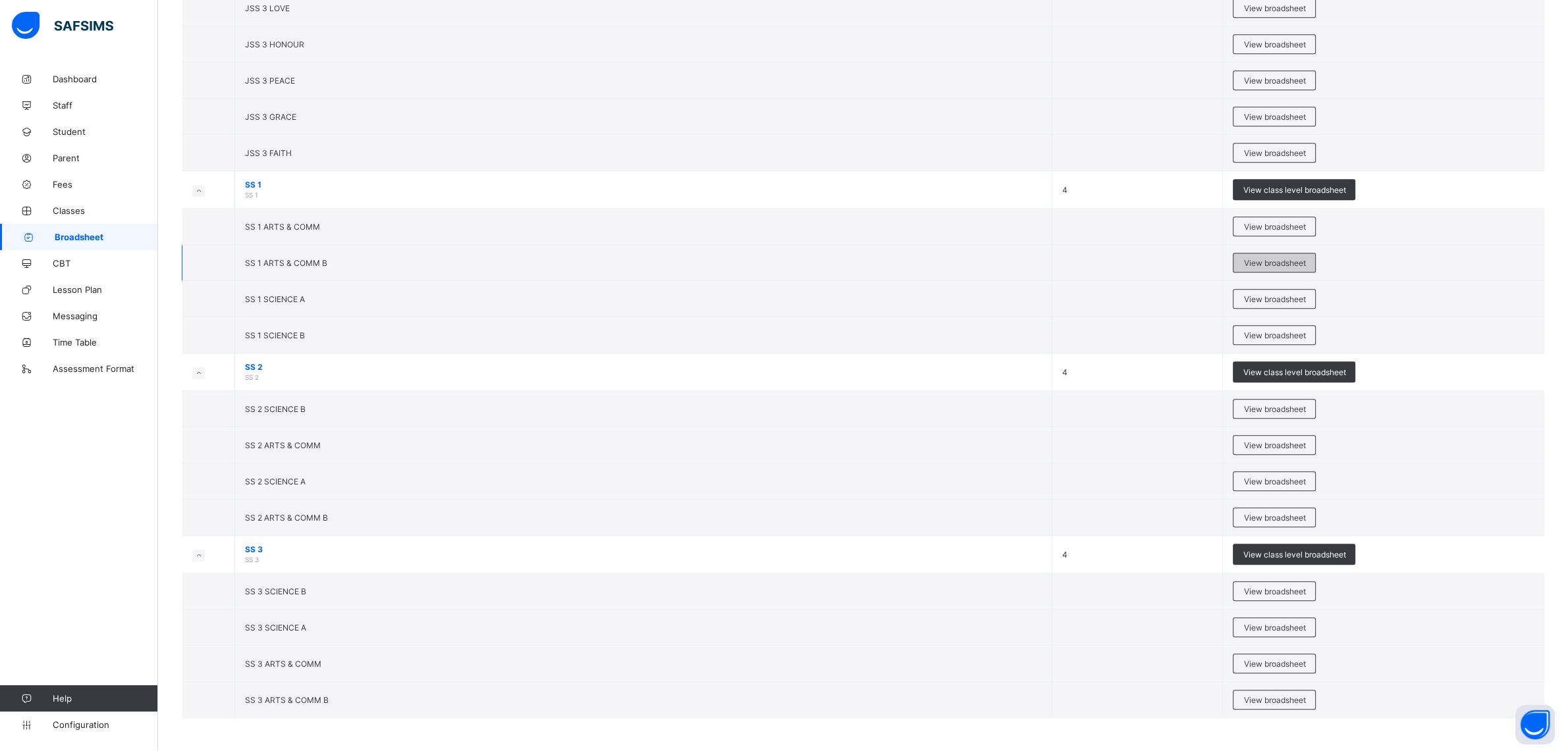
click at [1252, 264] on span "View broadsheet" at bounding box center [1273, 262] width 61 height 10
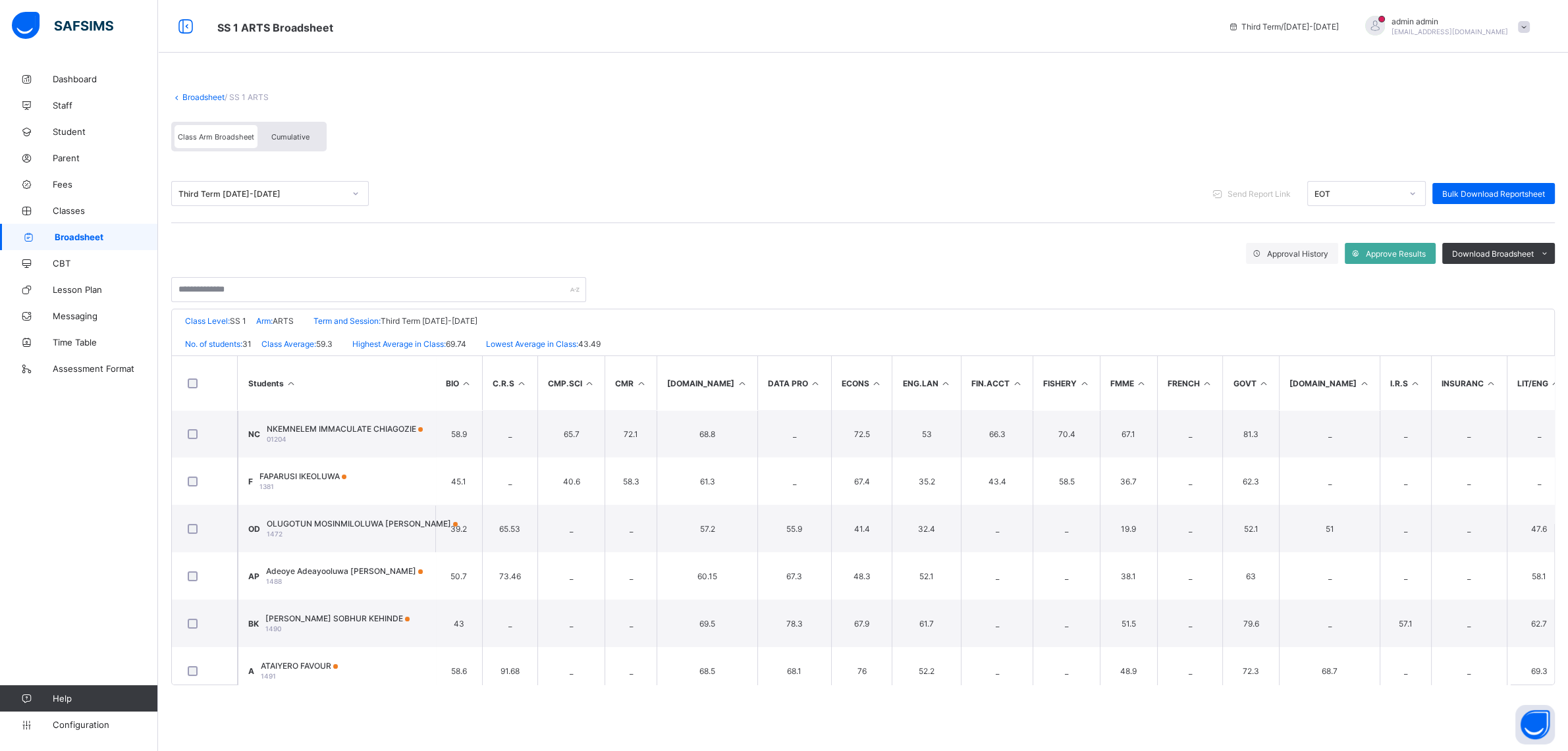
click at [276, 143] on div "Cumulative" at bounding box center [291, 136] width 66 height 23
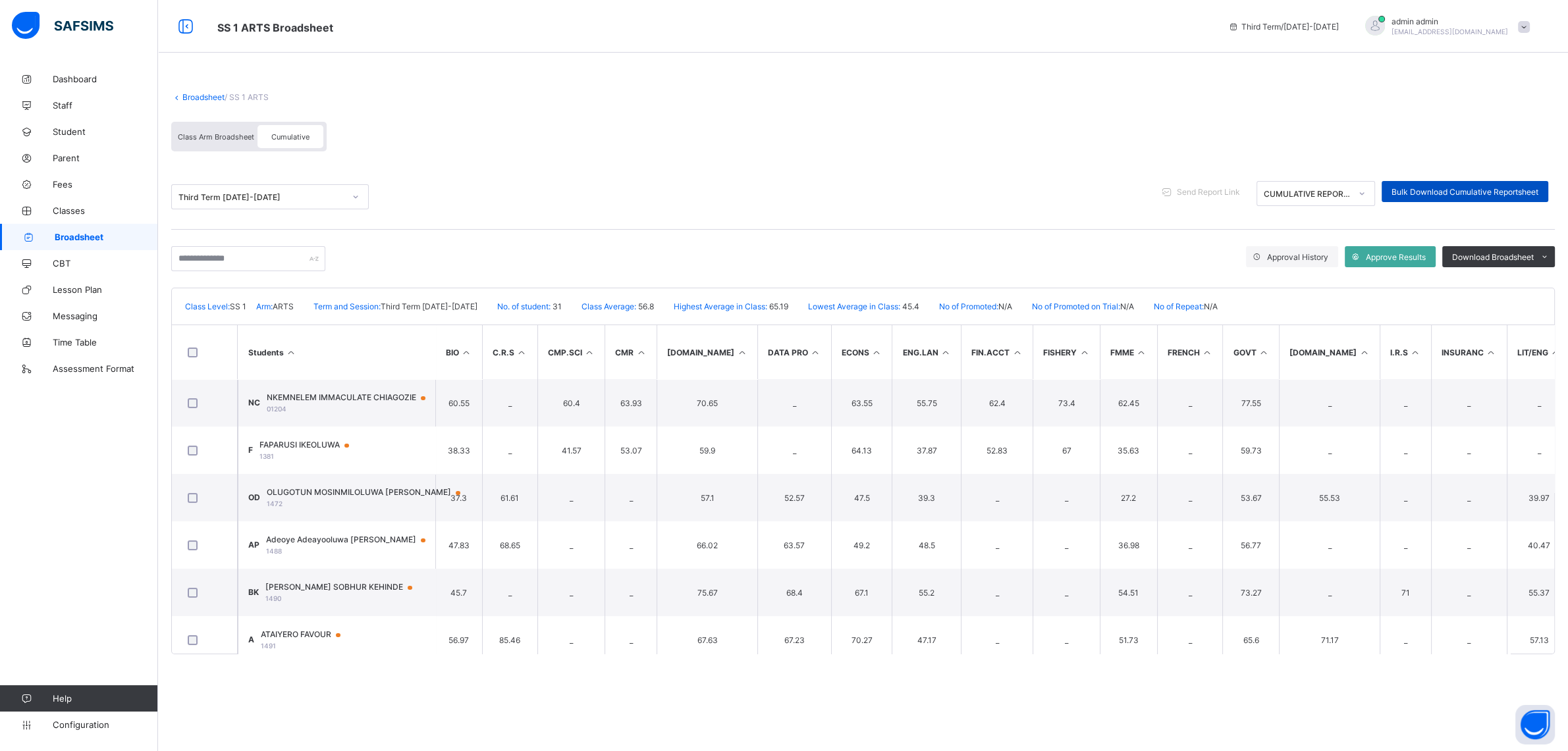
click at [1415, 194] on span "Bulk Download Cumulative Reportsheet" at bounding box center [1465, 192] width 147 height 10
click at [80, 232] on span "Broadsheet" at bounding box center [106, 237] width 104 height 10
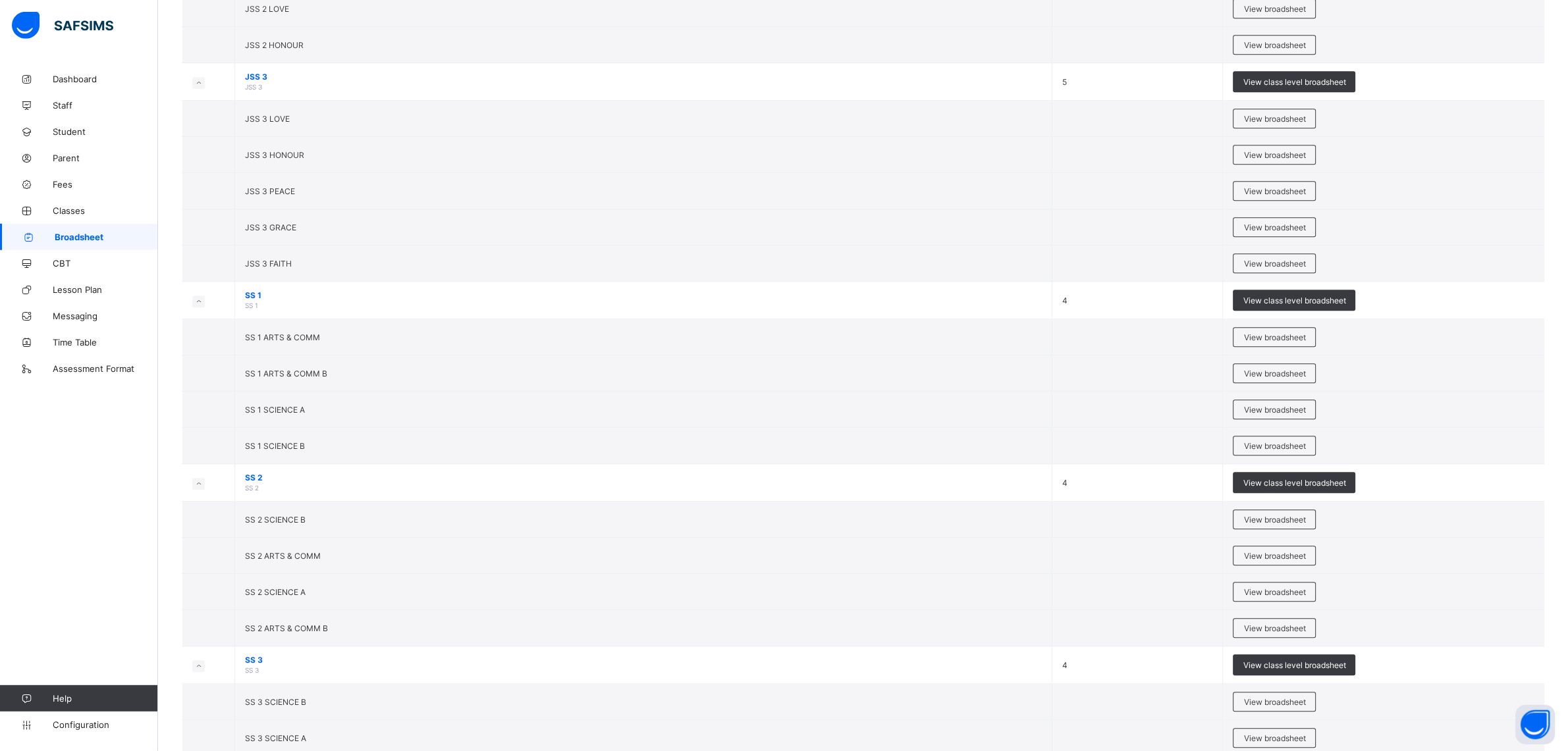
scroll to position [1635, 0]
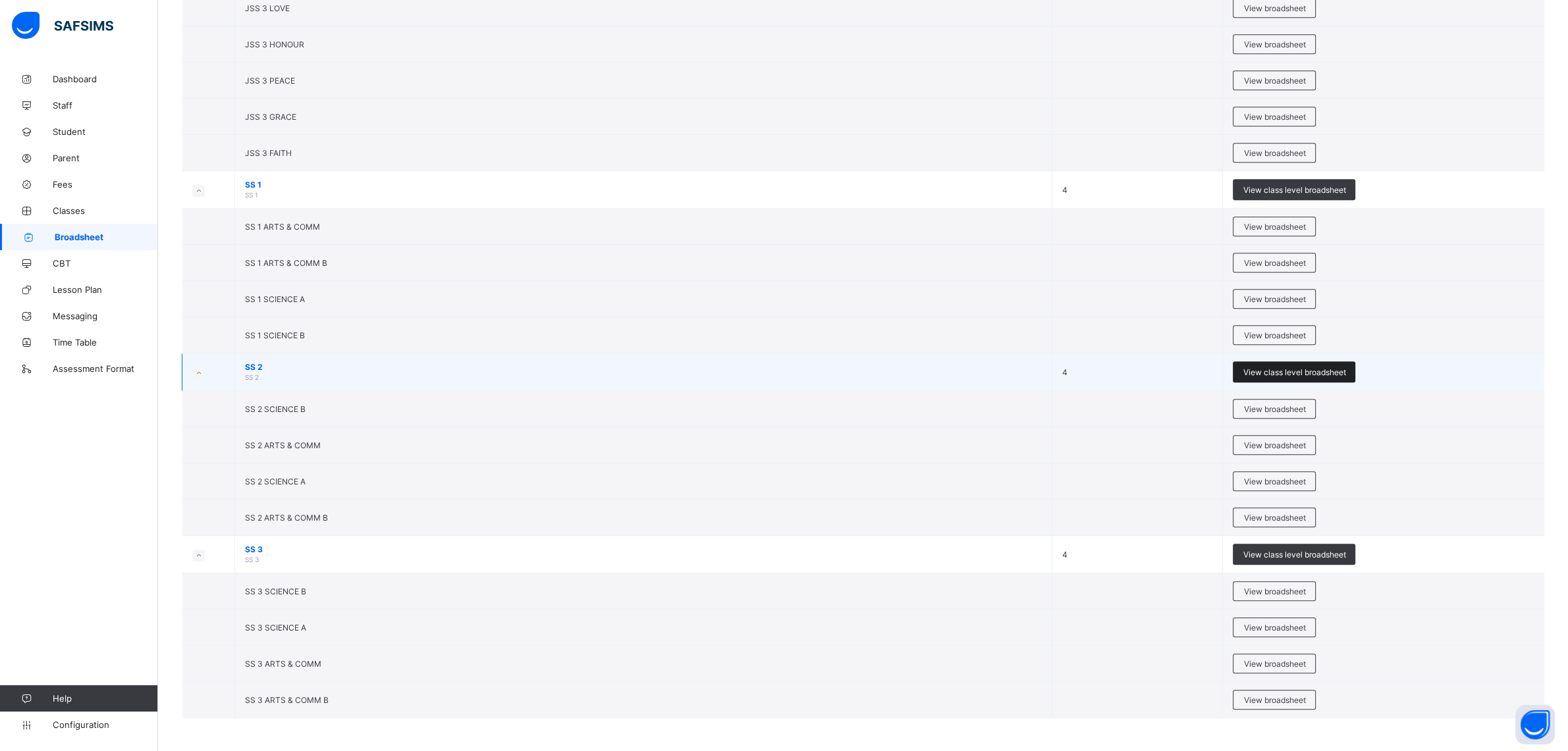
click at [1263, 368] on span "View class level broadsheet" at bounding box center [1295, 372] width 103 height 10
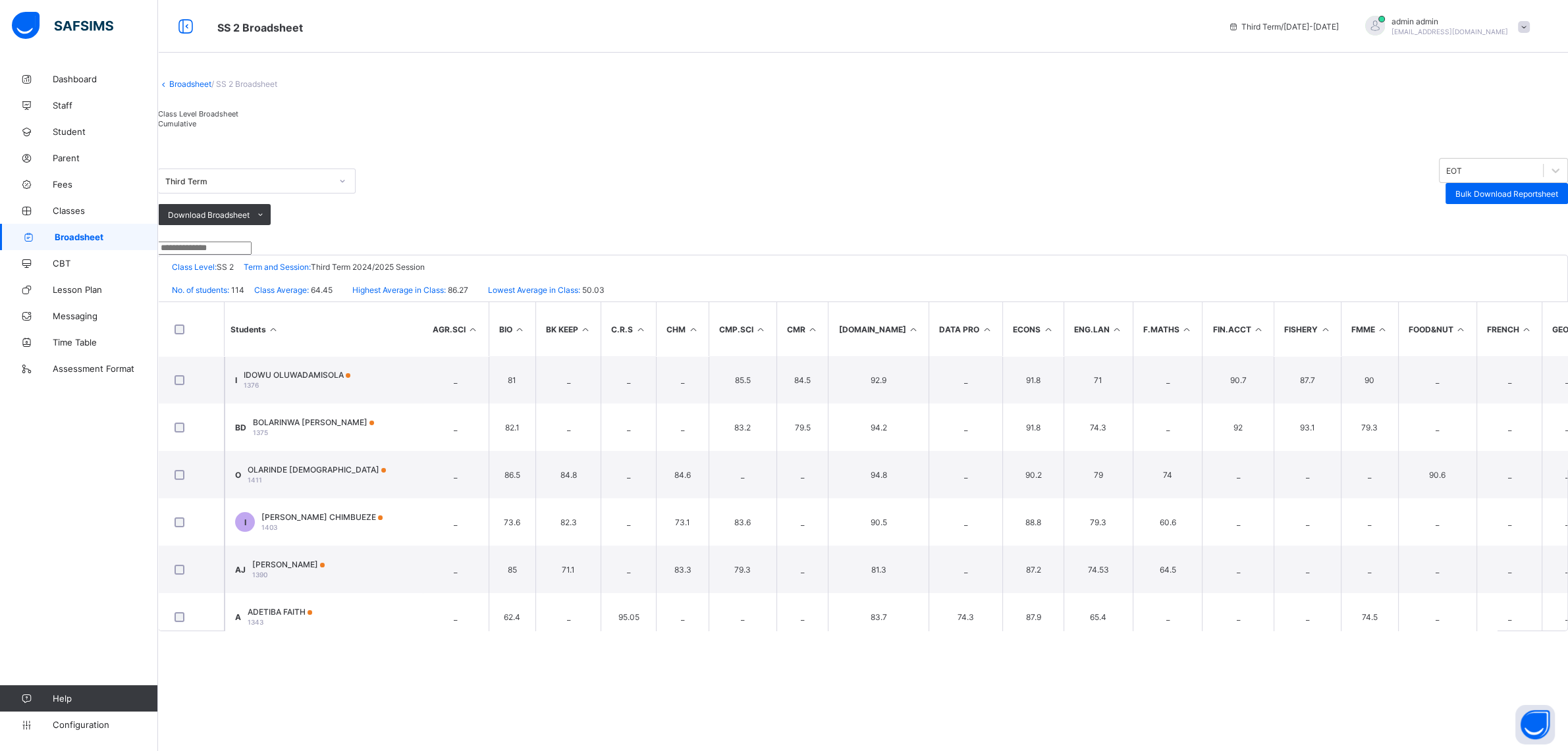
click at [196, 128] on span "Cumulative" at bounding box center [177, 124] width 39 height 9
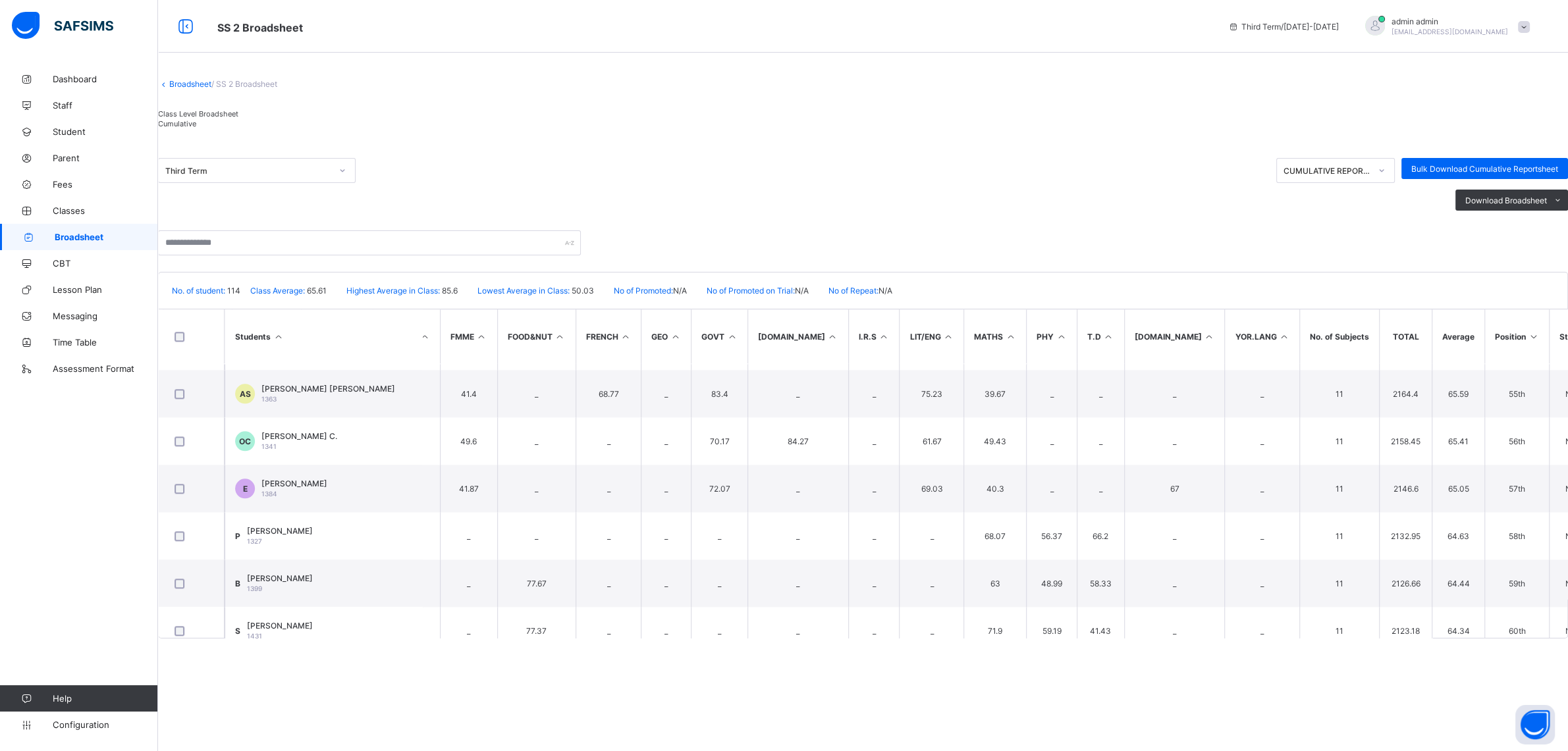
scroll to position [2552, 901]
click at [196, 128] on span "Cumulative" at bounding box center [177, 124] width 39 height 9
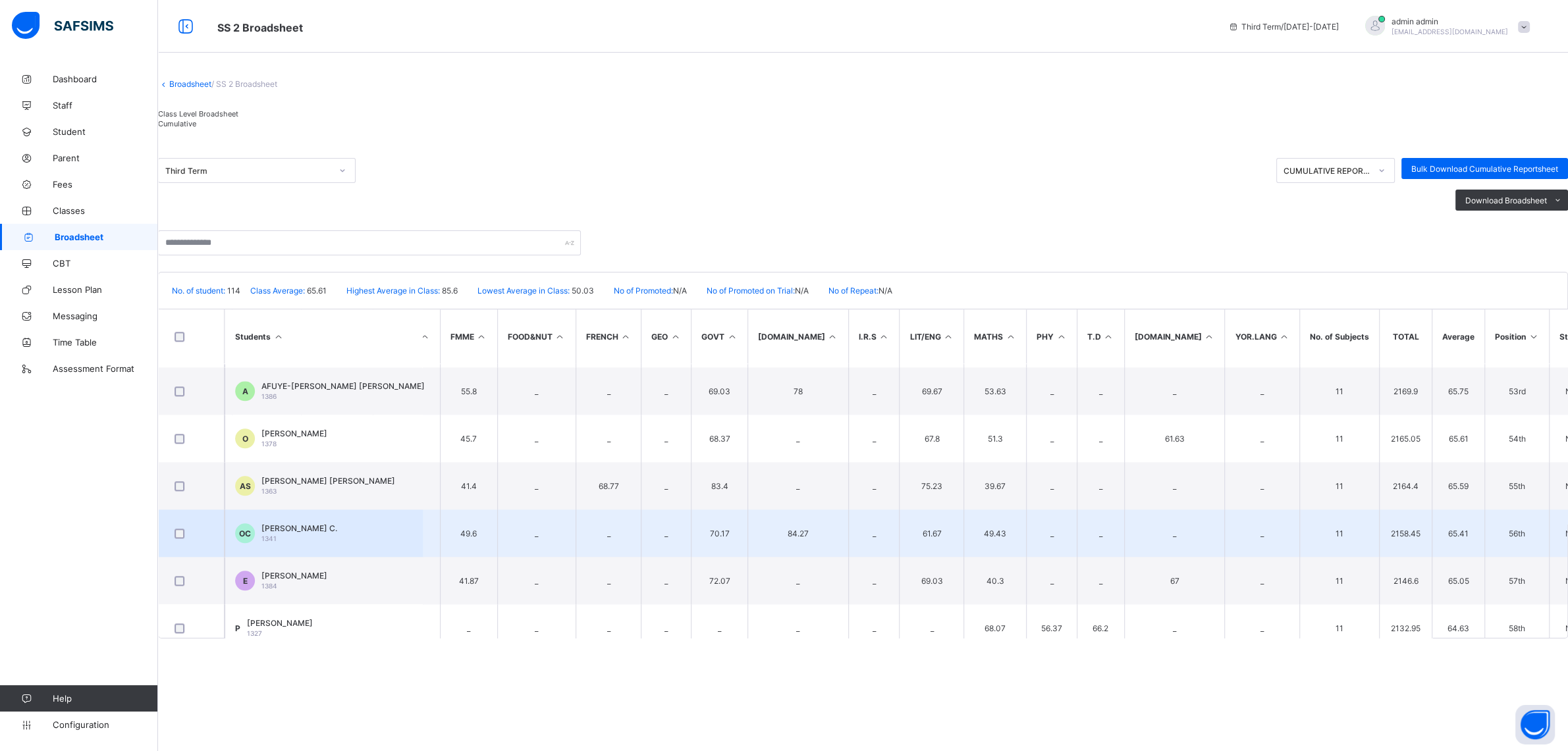
scroll to position [2461, 901]
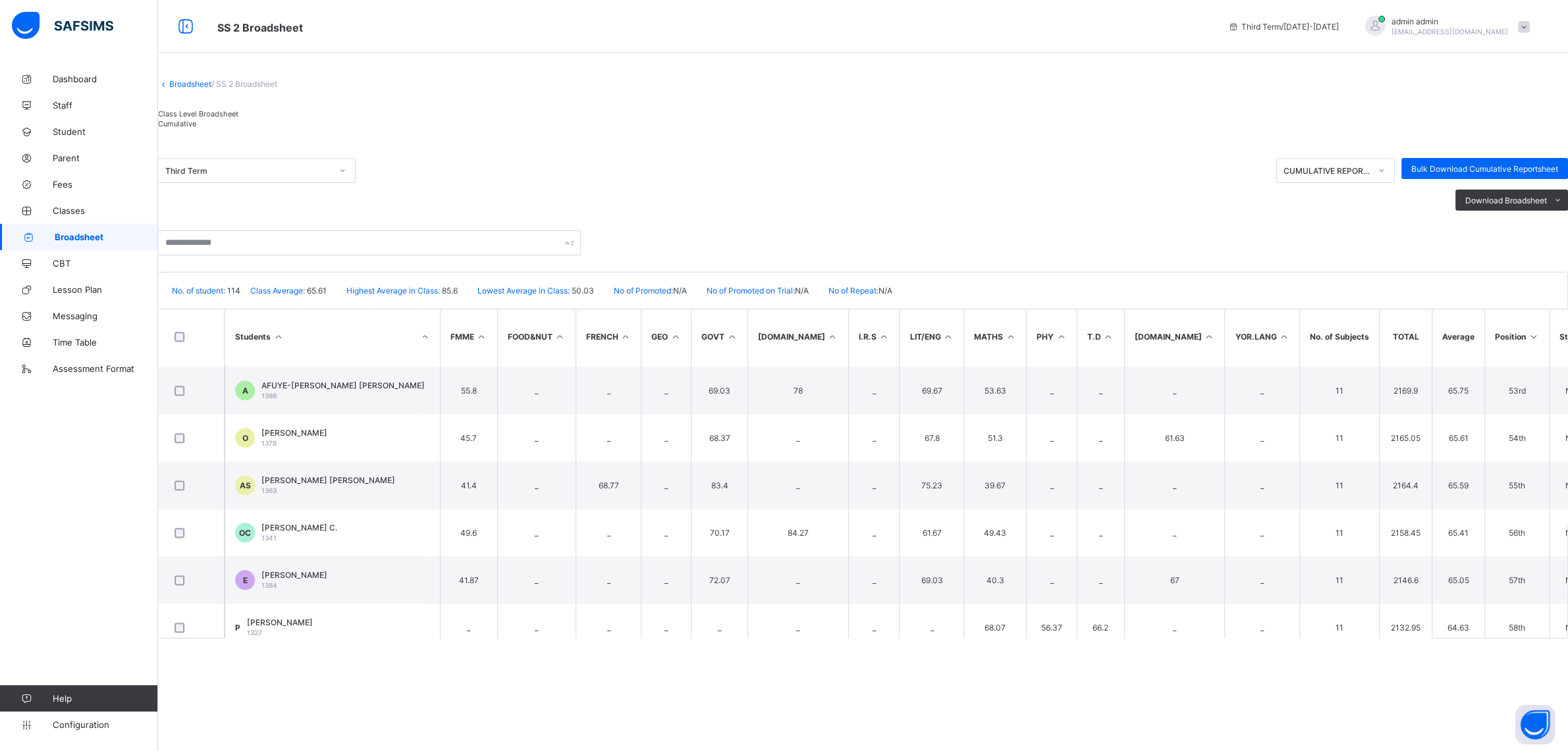
click at [194, 89] on link "Broadsheet" at bounding box center [191, 83] width 42 height 10
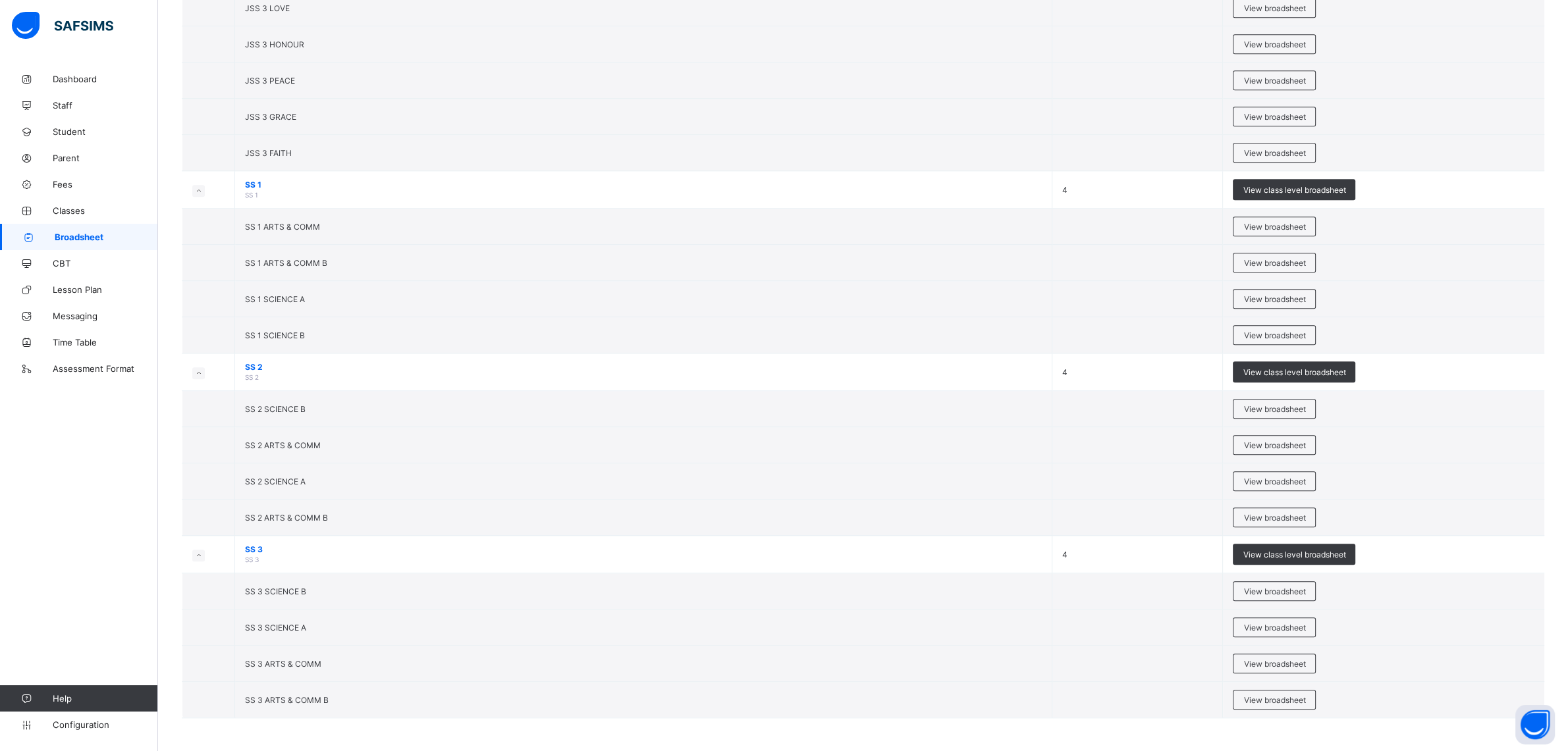
scroll to position [1614, 0]
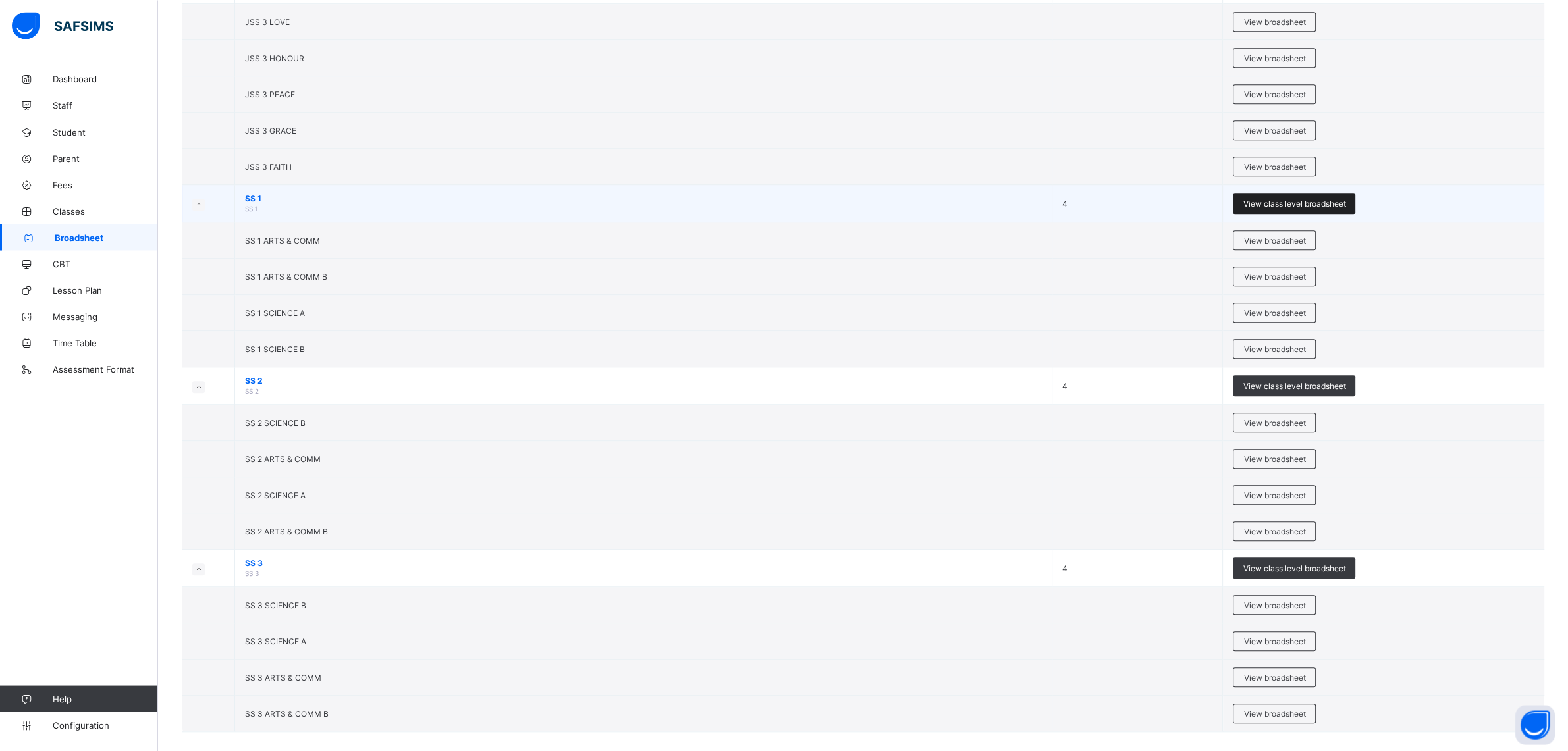
click at [1282, 202] on div "View class level broadsheet" at bounding box center [1295, 203] width 123 height 21
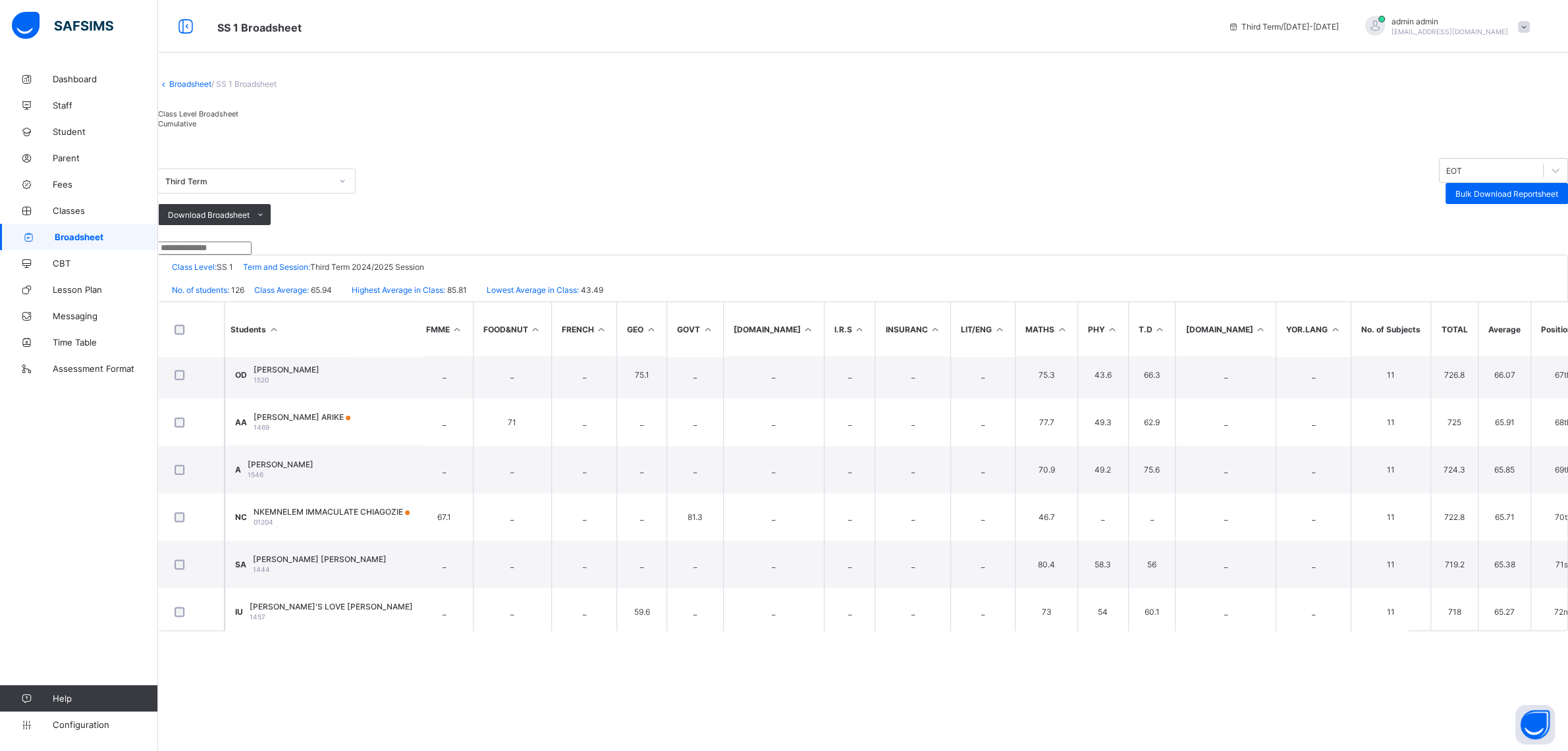
scroll to position [3129, 926]
click at [148, 504] on div "Dashboard Staff Student Parent Fees Classes Broadsheet CBT Lesson Plan Messagin…" at bounding box center [79, 402] width 158 height 699
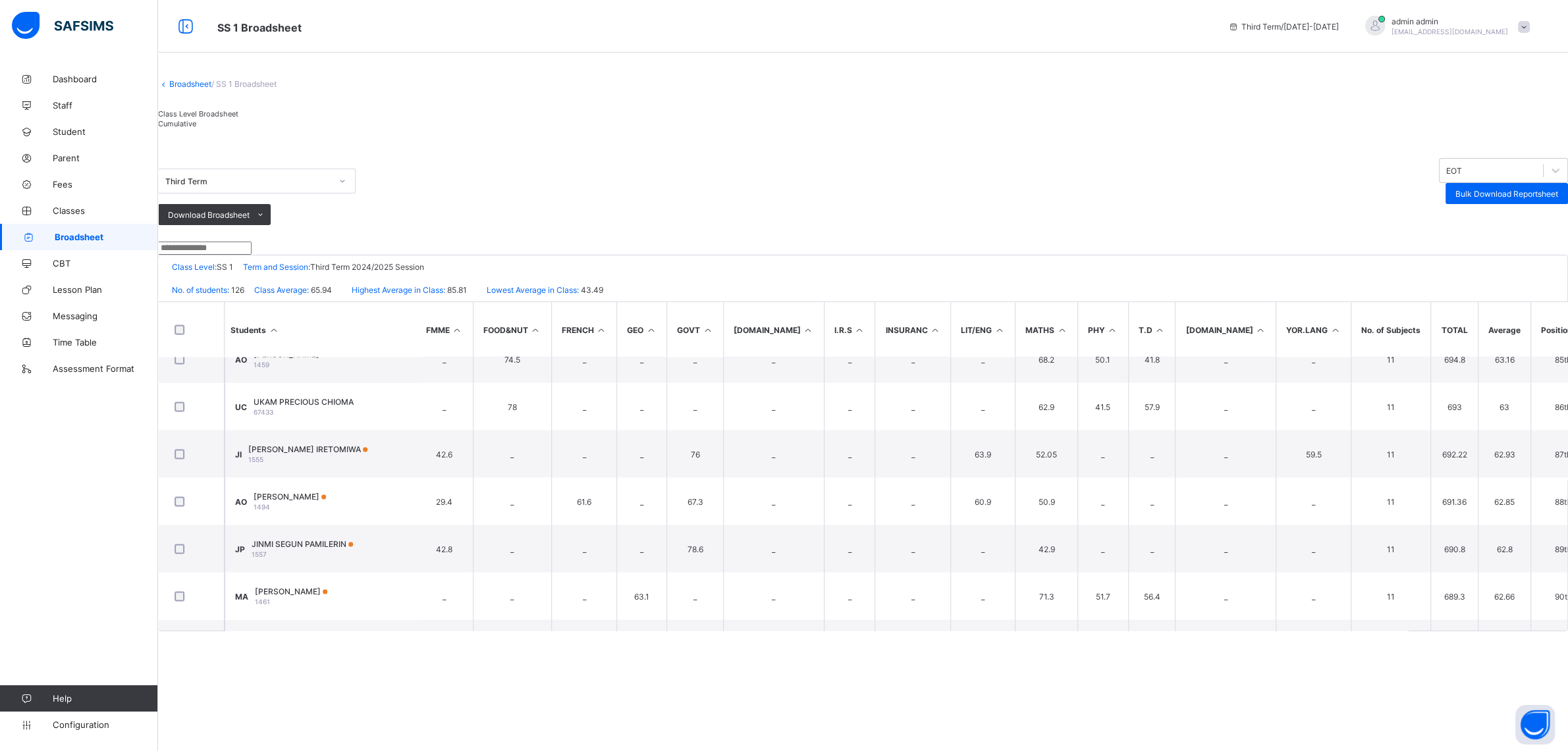
scroll to position [4003, 926]
click at [251, 255] on input "text" at bounding box center [205, 248] width 94 height 13
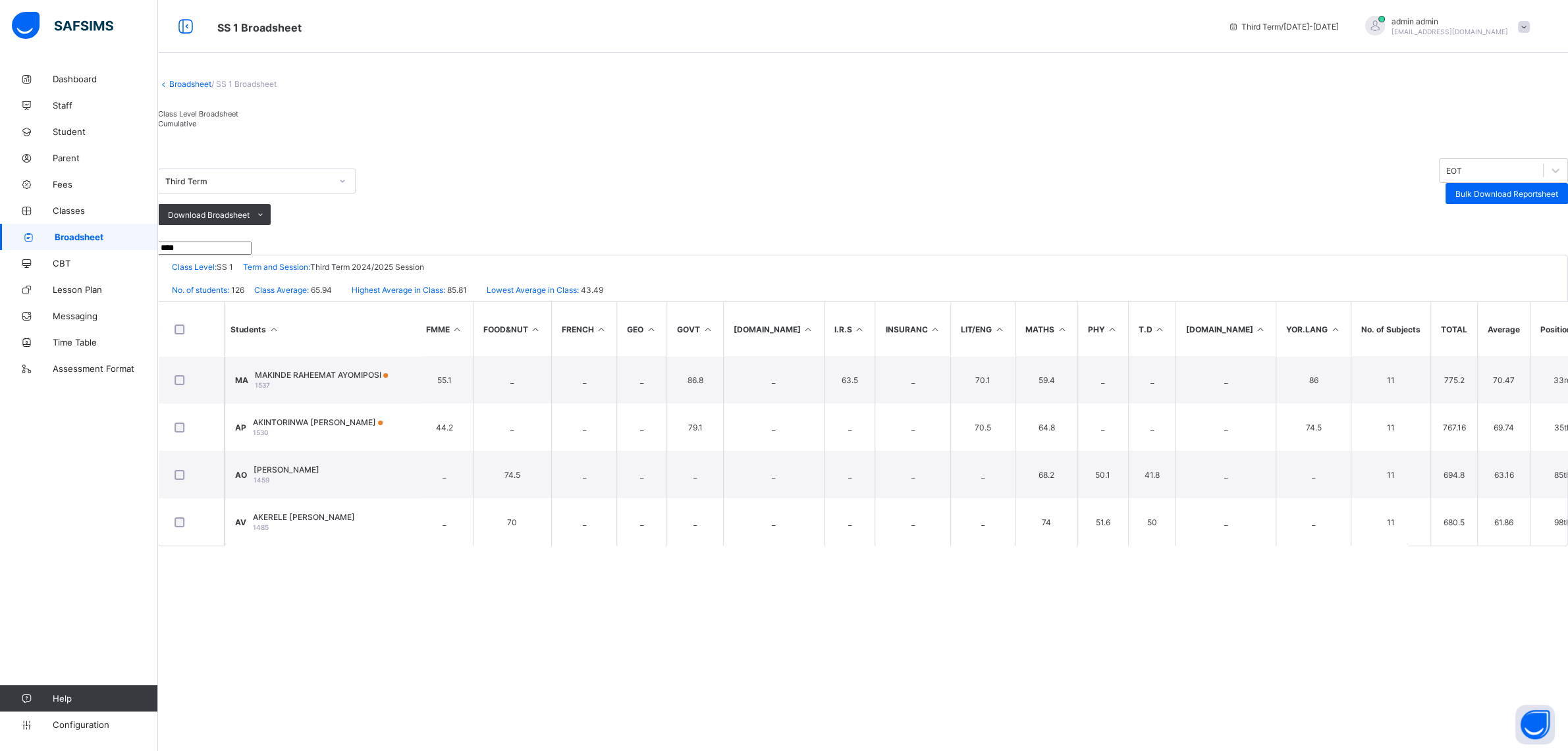
scroll to position [0, 925]
type input "****"
click at [239, 128] on div "Cumulative" at bounding box center [198, 123] width 81 height 10
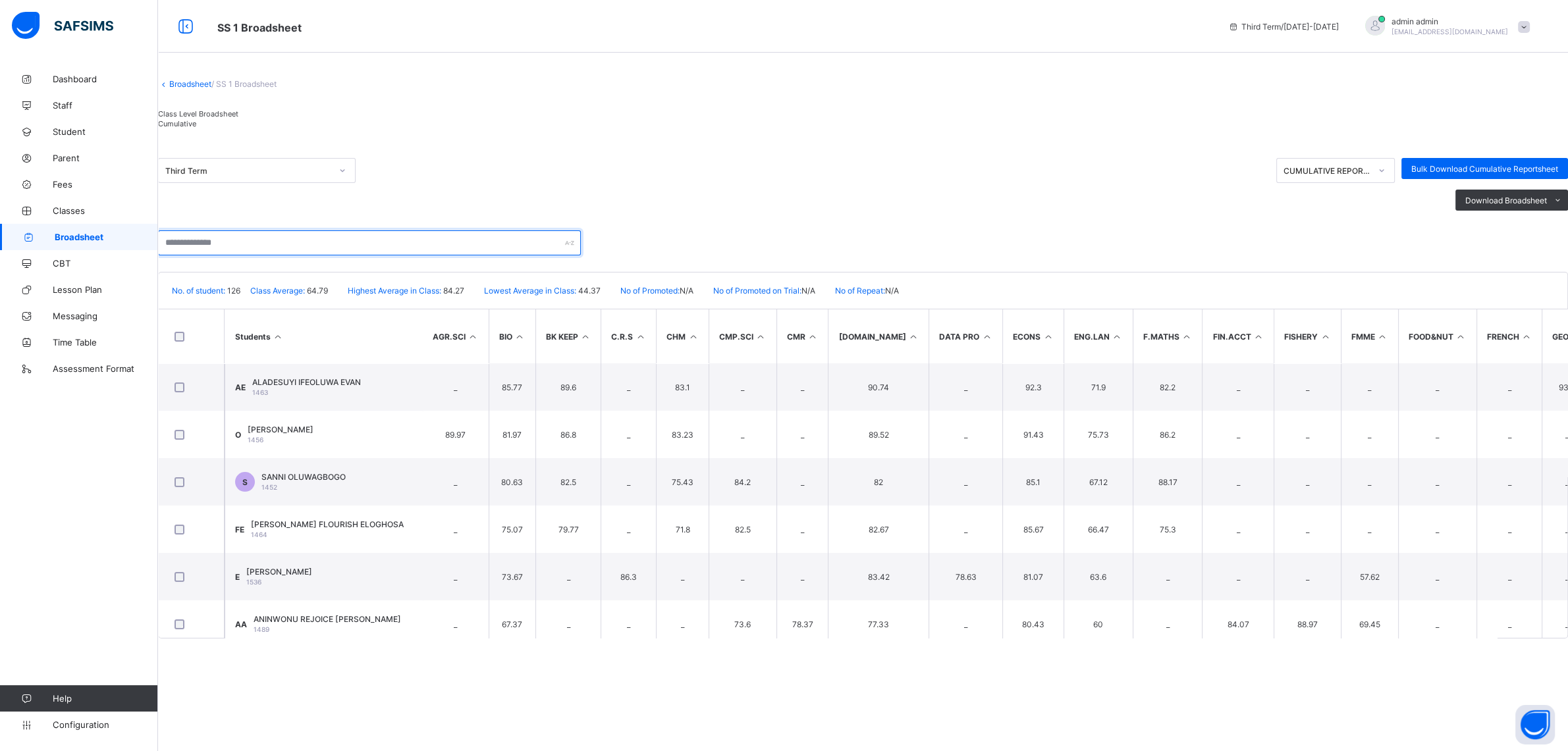
click at [249, 256] on input "text" at bounding box center [369, 242] width 423 height 25
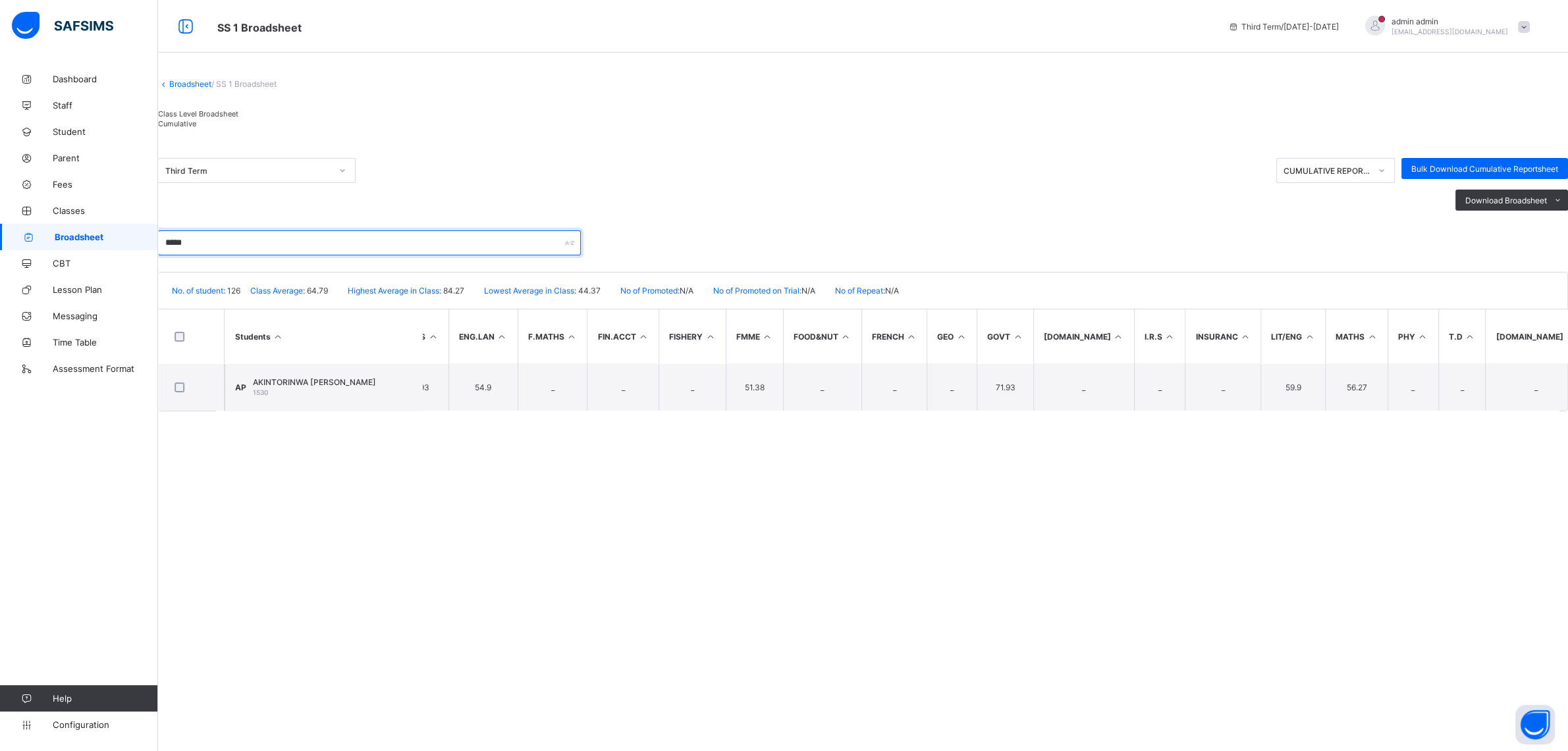
scroll to position [0, 974]
type input "*****"
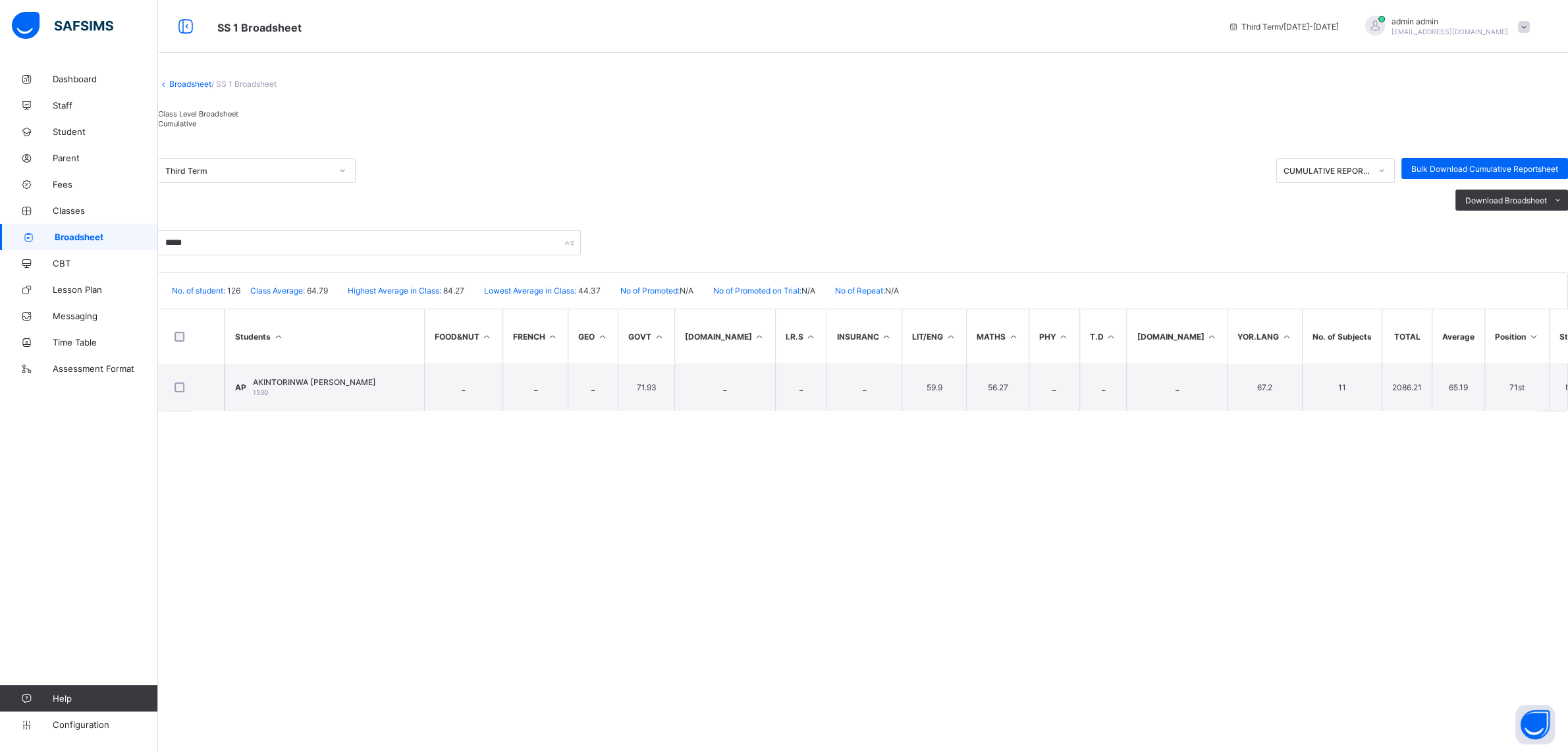
click at [58, 233] on span "Broadsheet" at bounding box center [106, 237] width 104 height 10
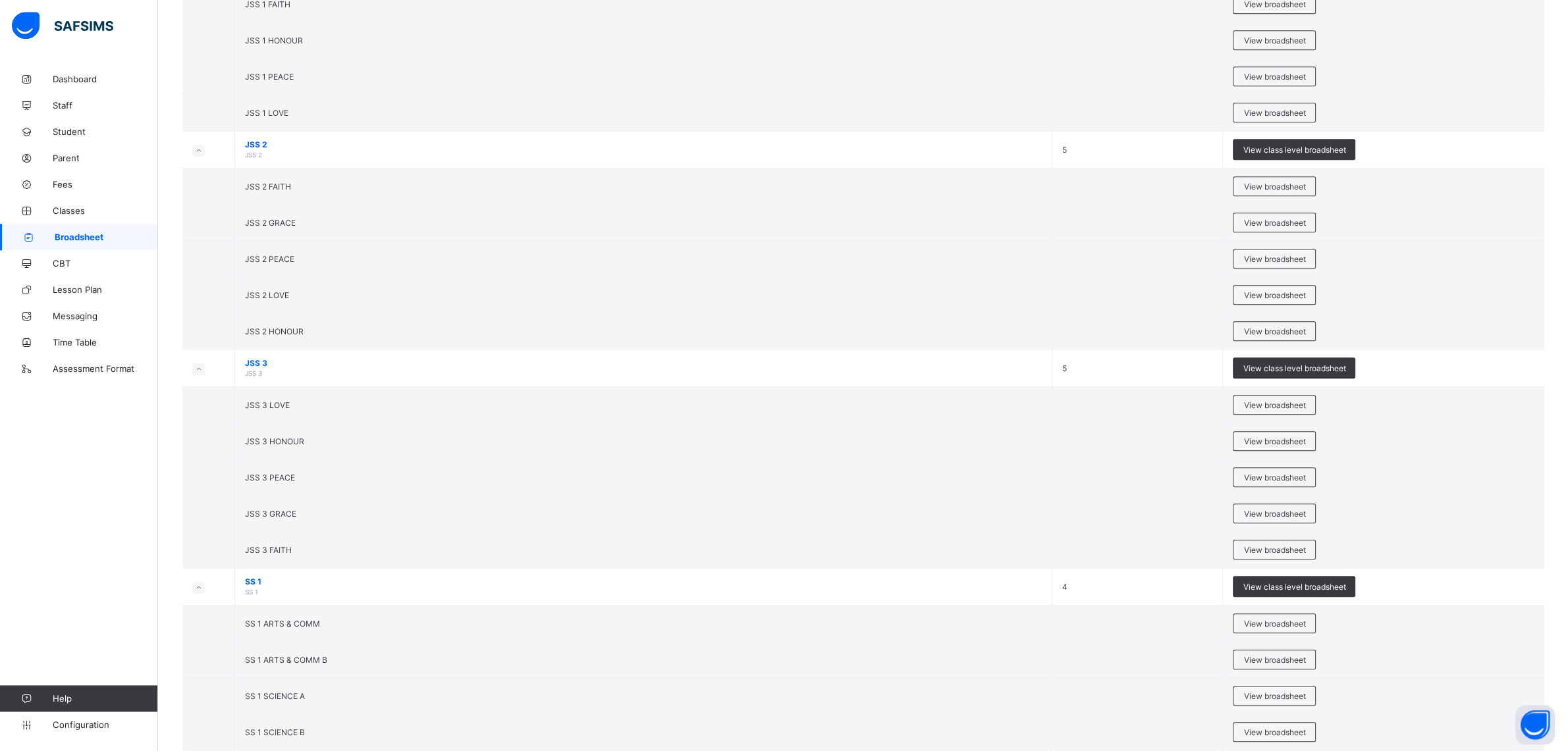
scroll to position [1635, 0]
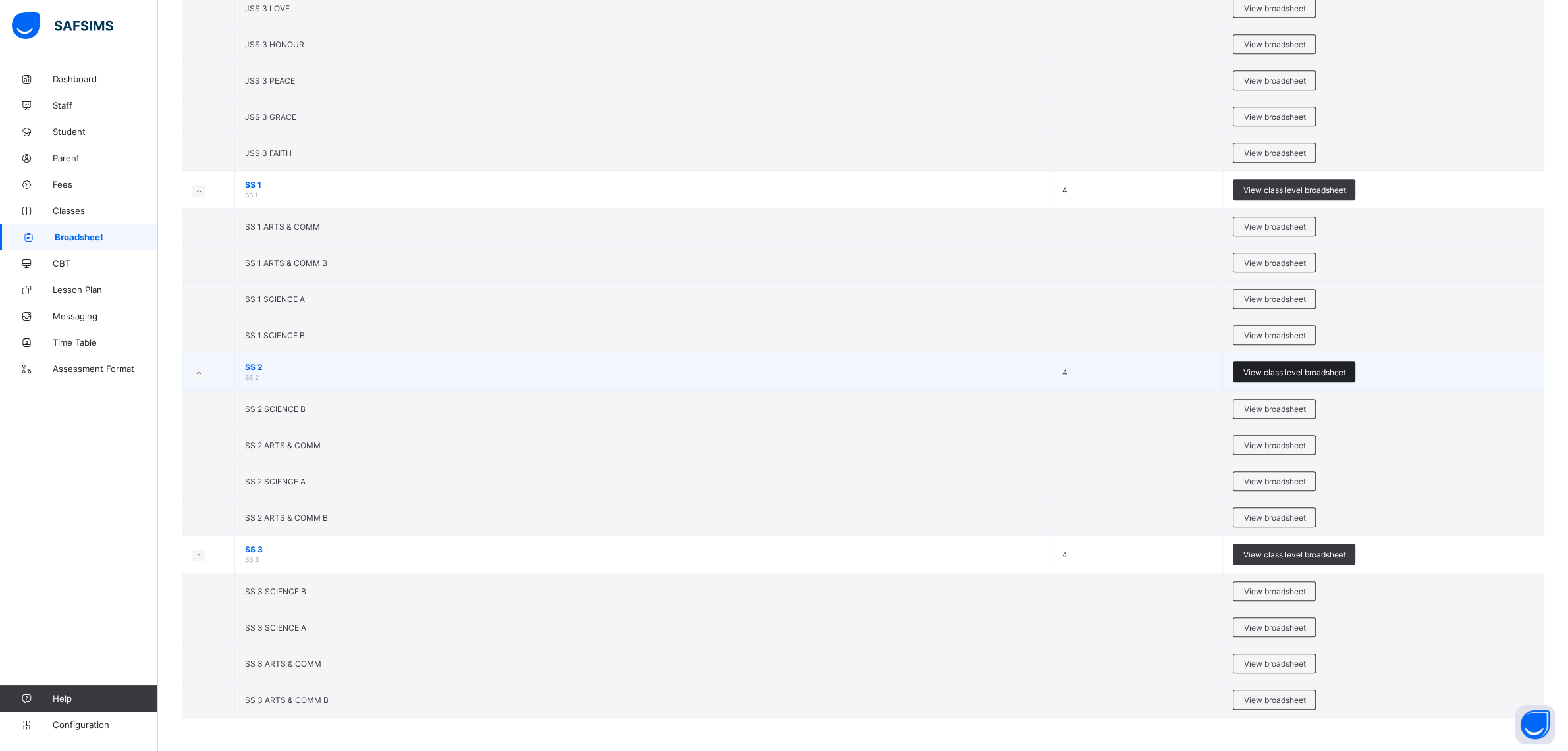
click at [1288, 370] on span "View class level broadsheet" at bounding box center [1295, 372] width 103 height 10
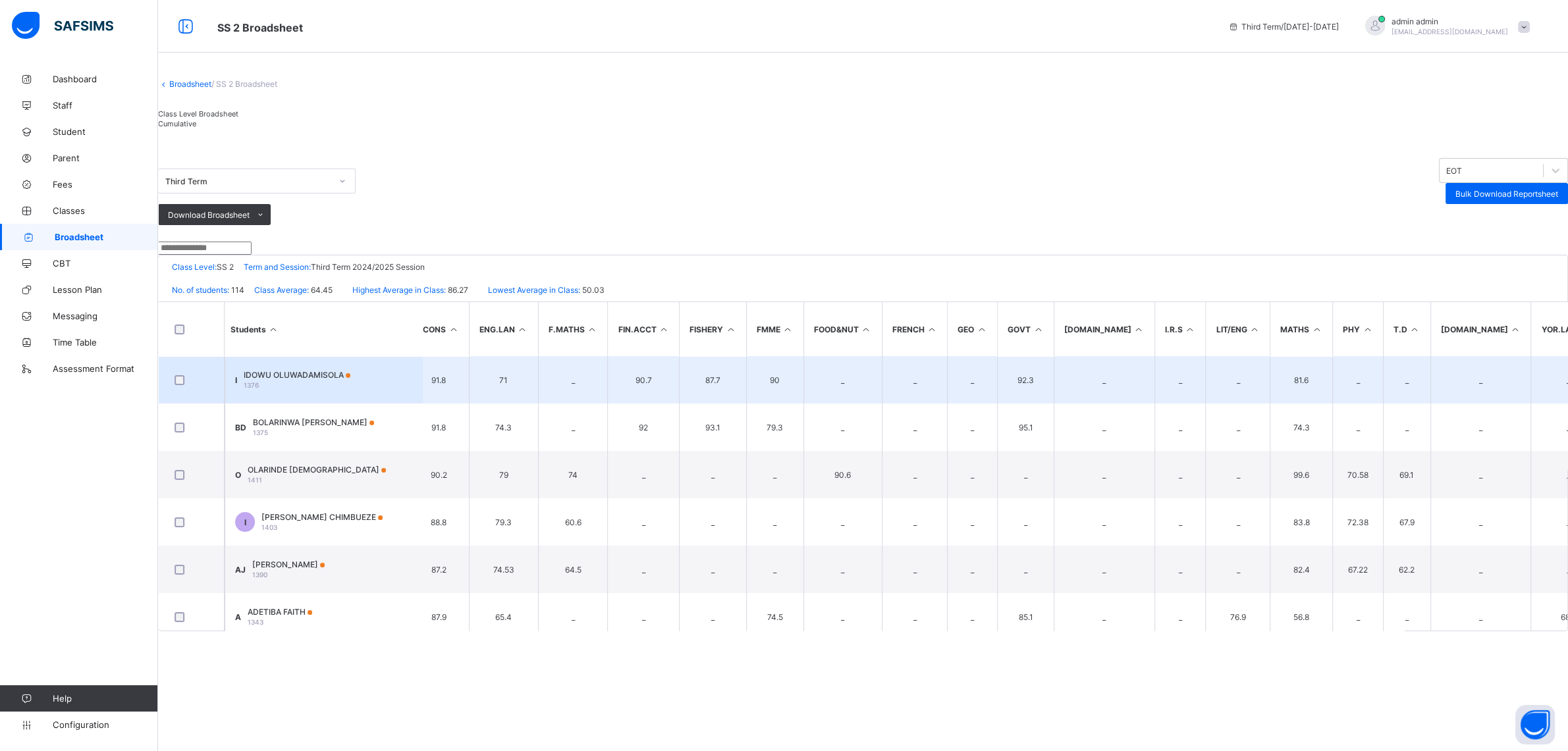
scroll to position [0, 851]
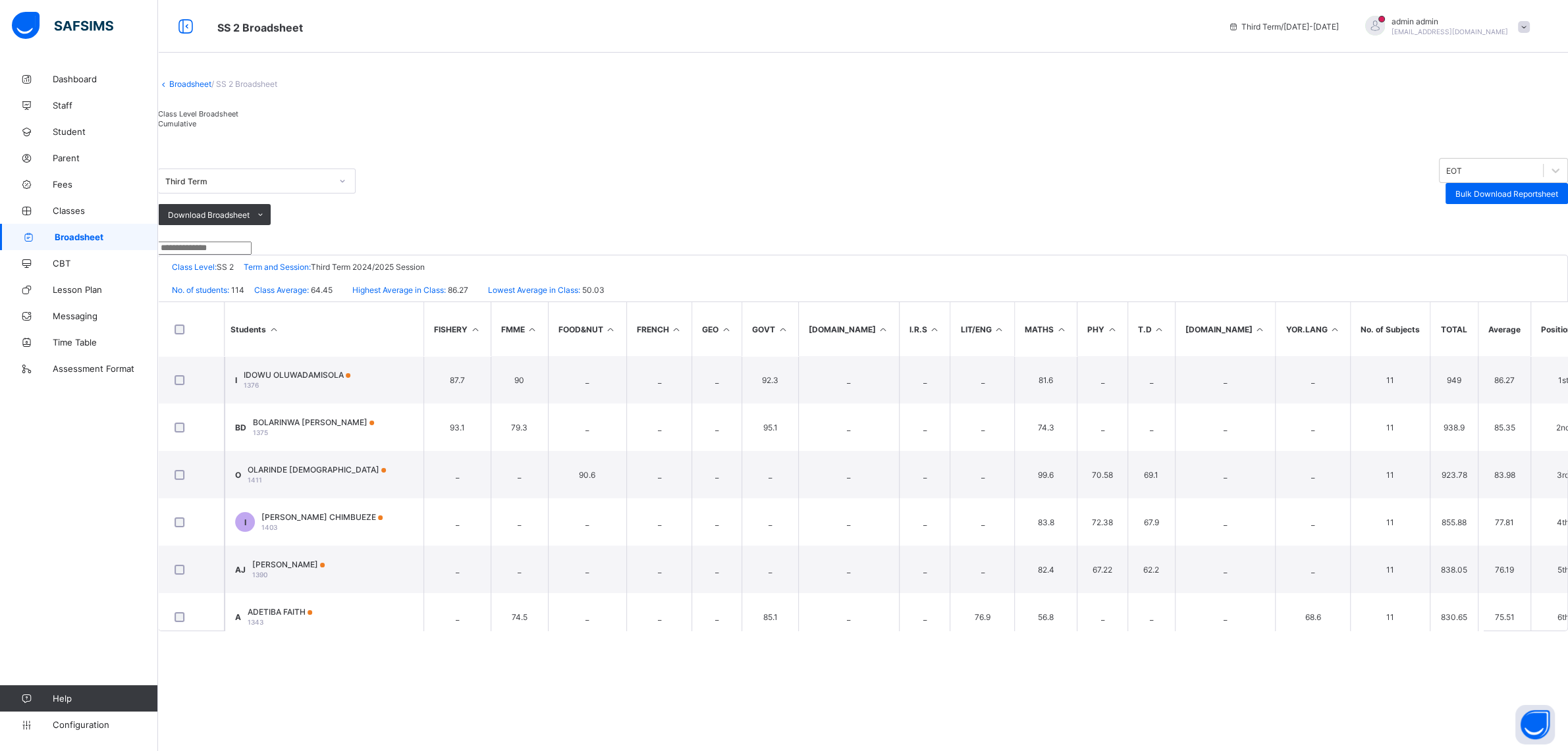
click at [239, 128] on div "Cumulative" at bounding box center [198, 123] width 81 height 10
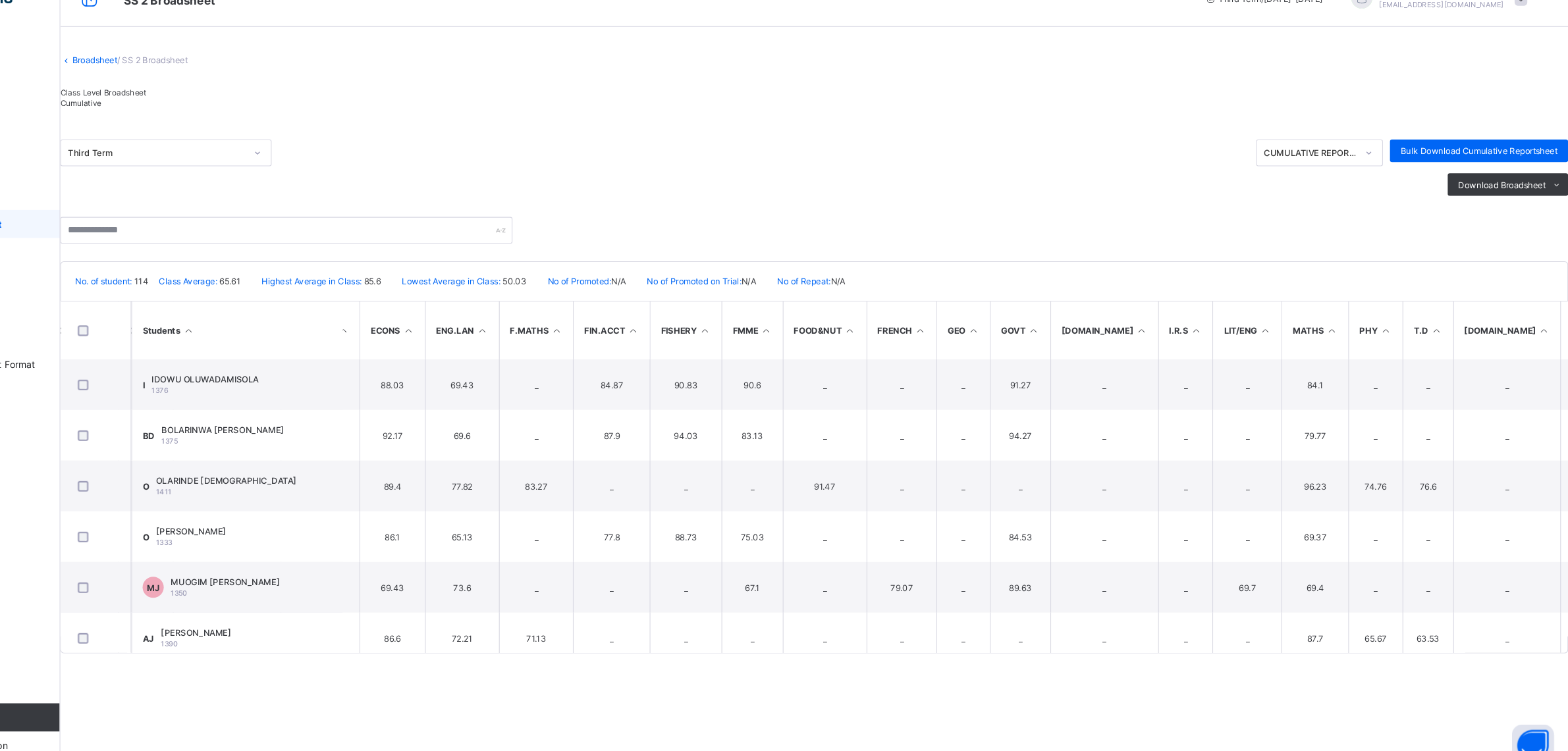
scroll to position [0, 900]
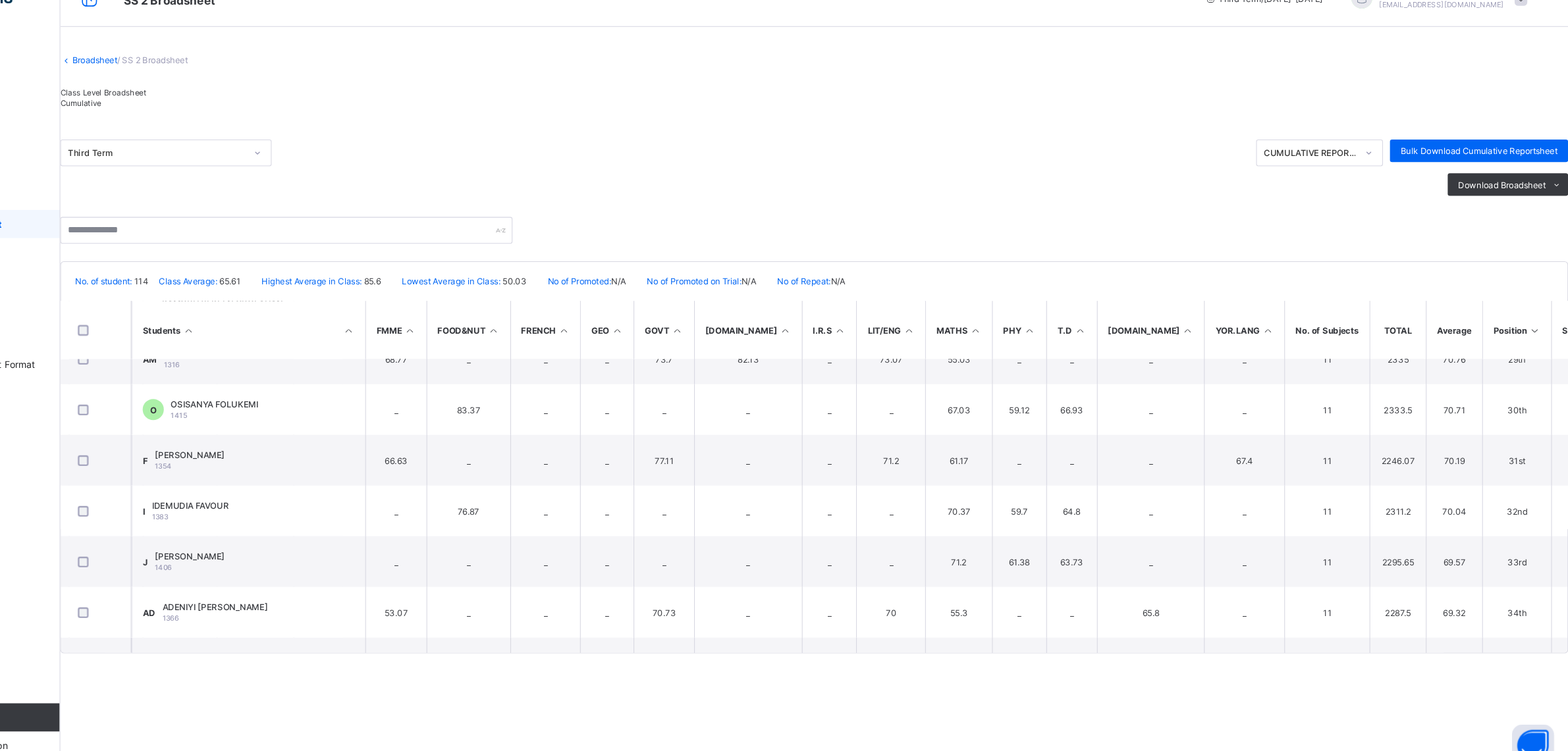
scroll to position [1329, 898]
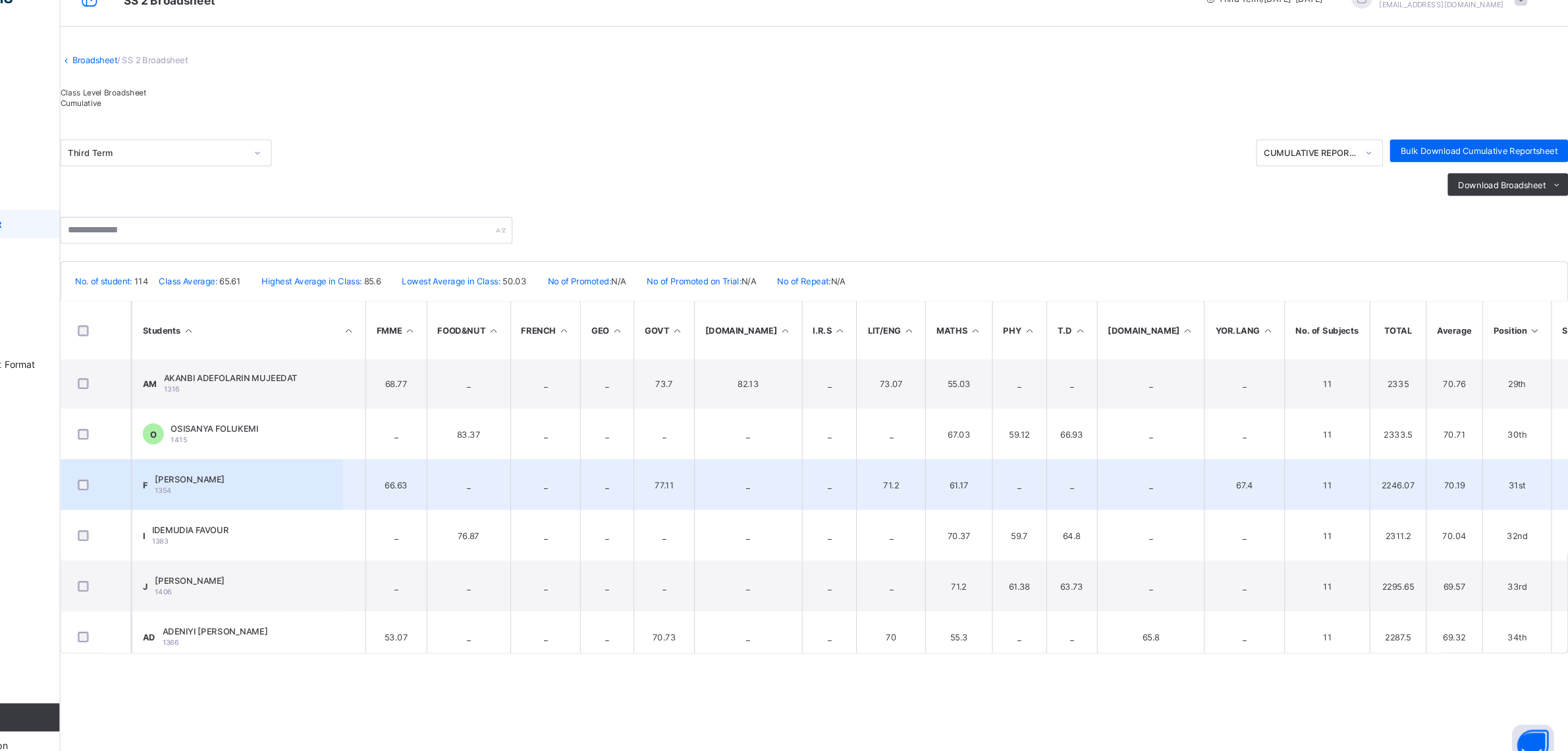
click at [1488, 503] on td "31st" at bounding box center [1520, 480] width 64 height 48
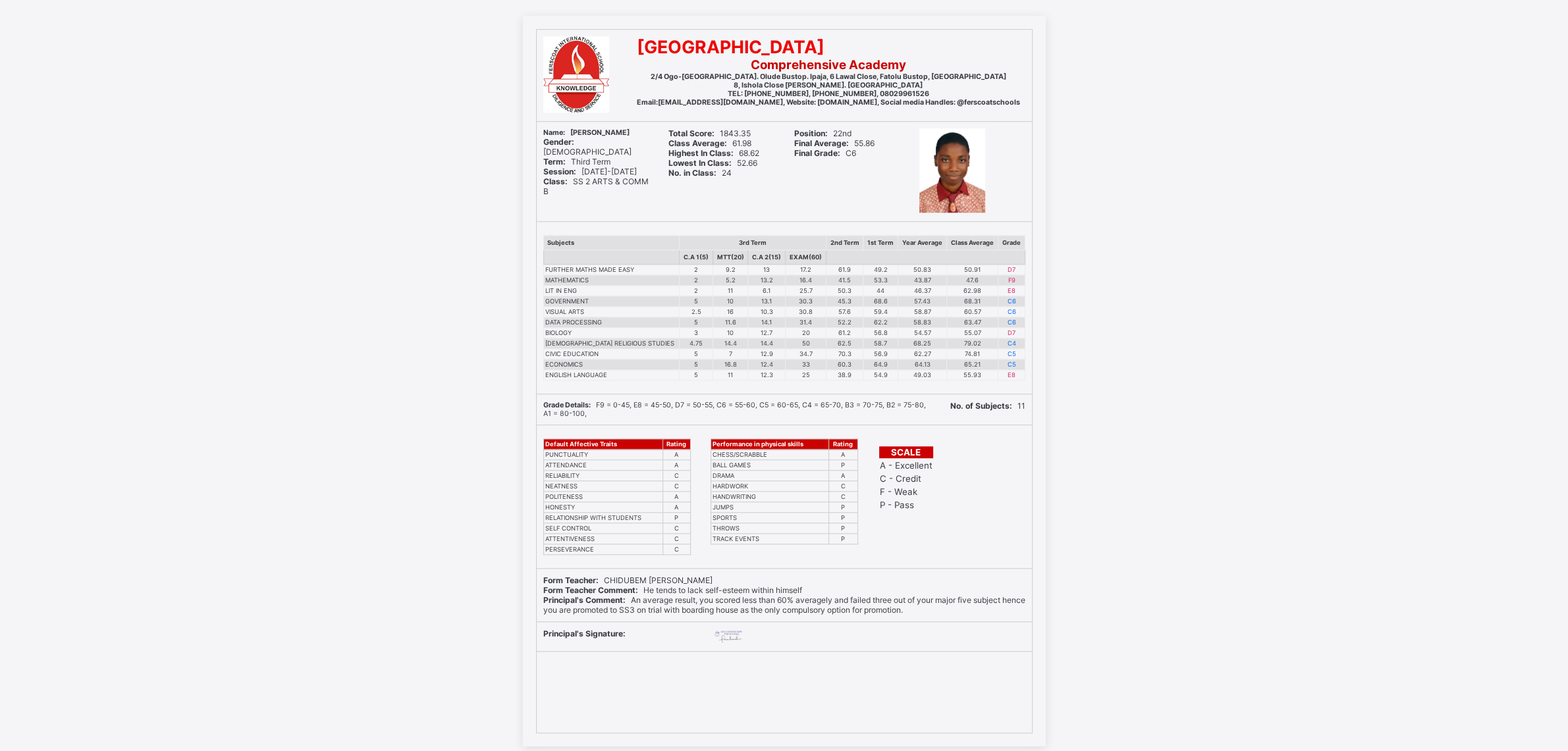
scroll to position [1552, 0]
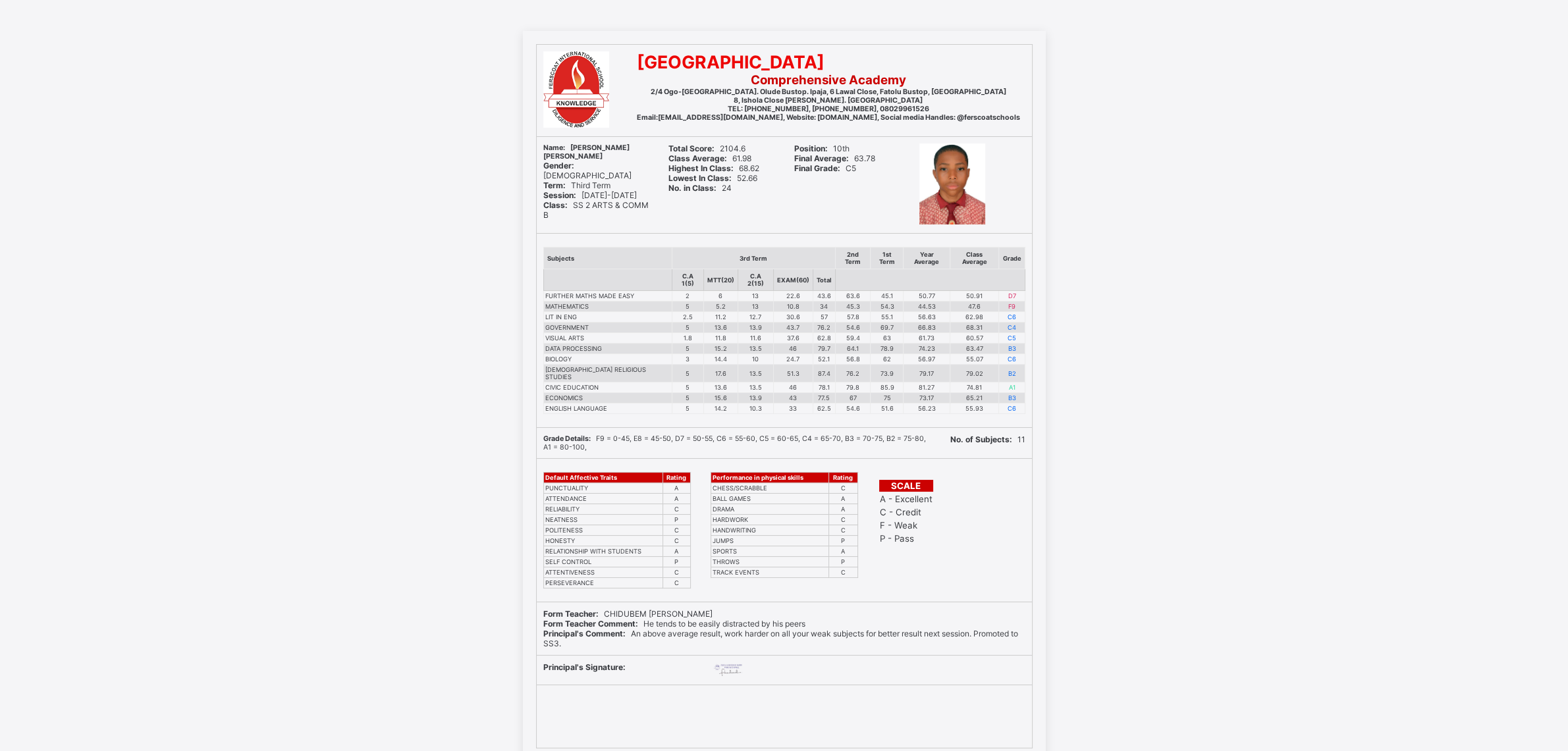
scroll to position [76, 0]
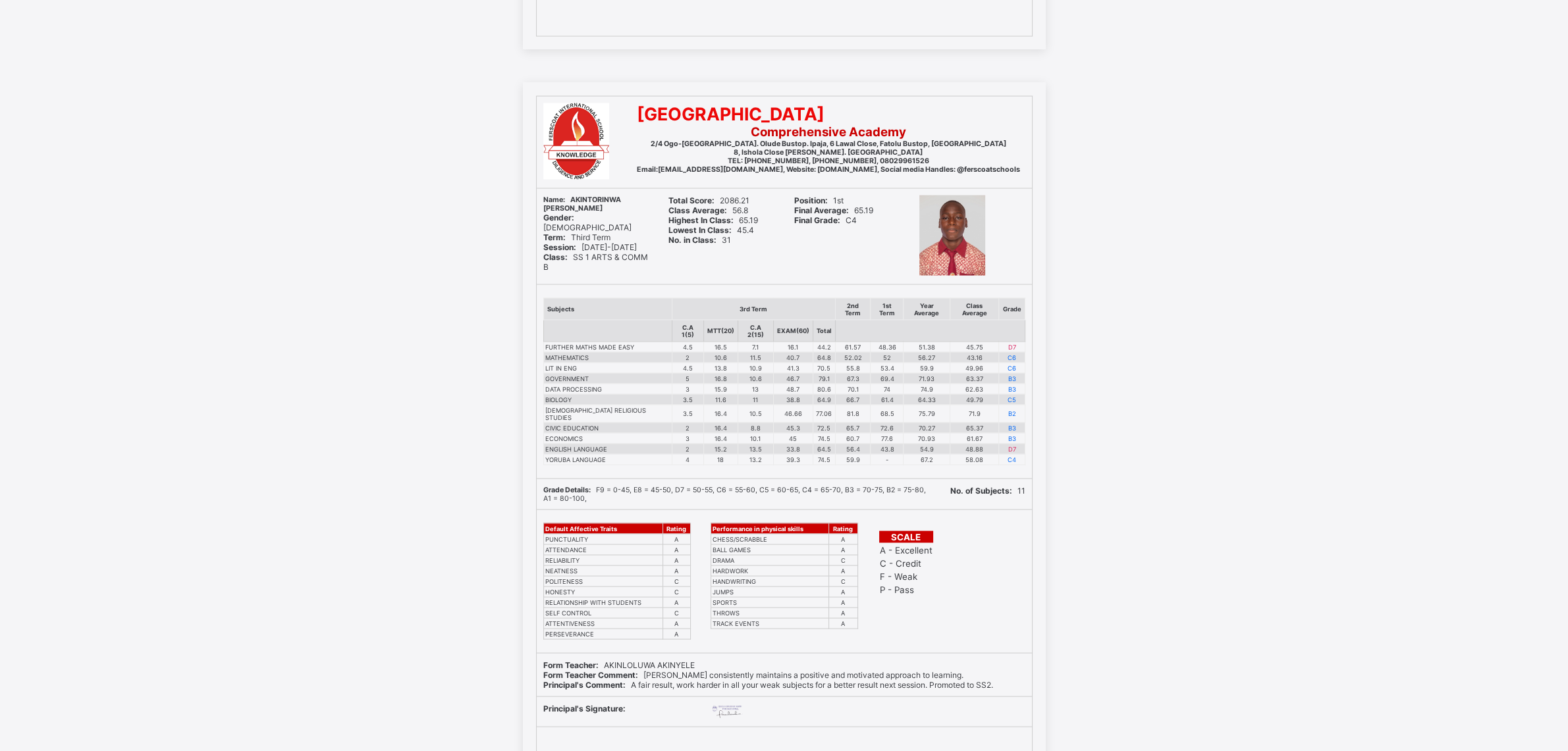
scroll to position [3823, 0]
